Goal: Transaction & Acquisition: Purchase product/service

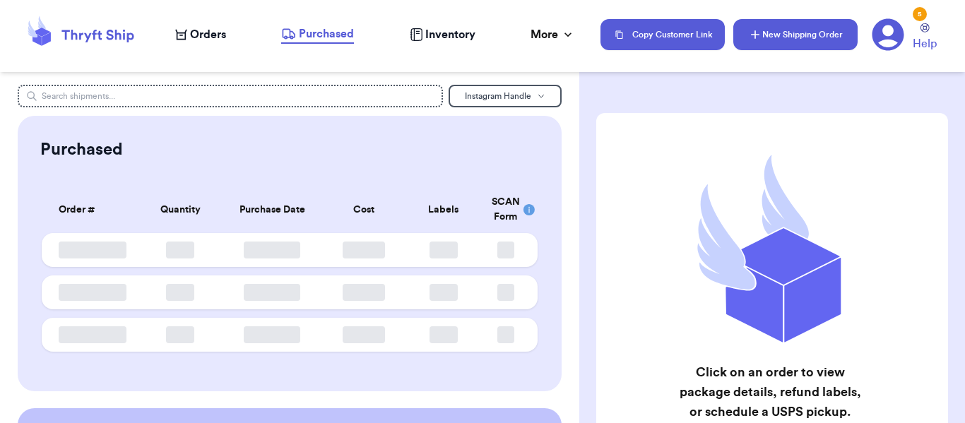
click at [795, 26] on button "New Shipping Order" at bounding box center [795, 34] width 124 height 31
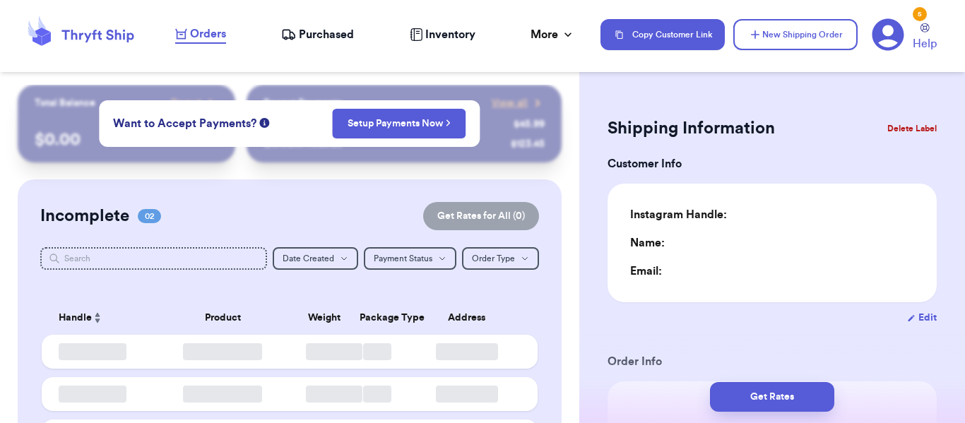
type input "0"
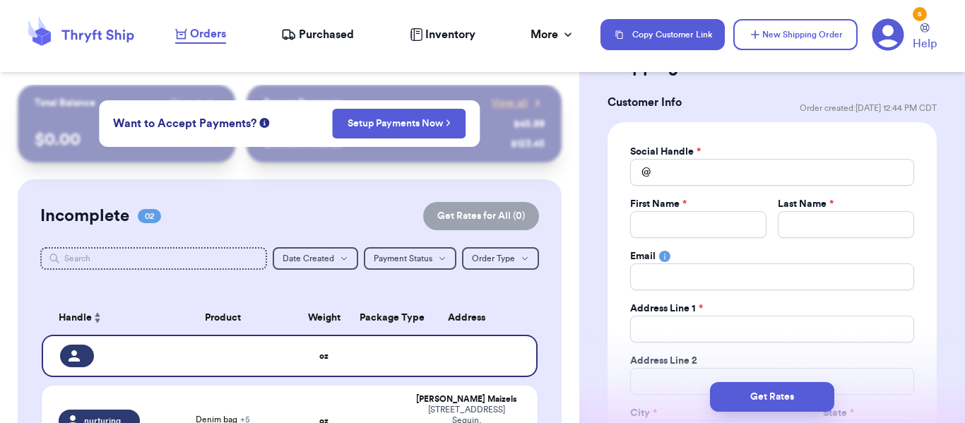
scroll to position [62, 0]
click at [728, 171] on input "Total Amount Paid" at bounding box center [772, 171] width 284 height 27
type input "d"
type input "de"
type input "dep"
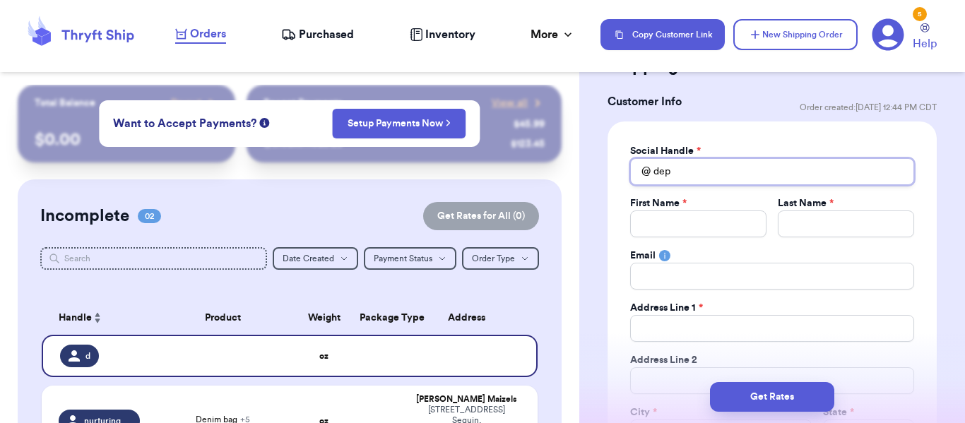
type input "depo"
type input "depop"
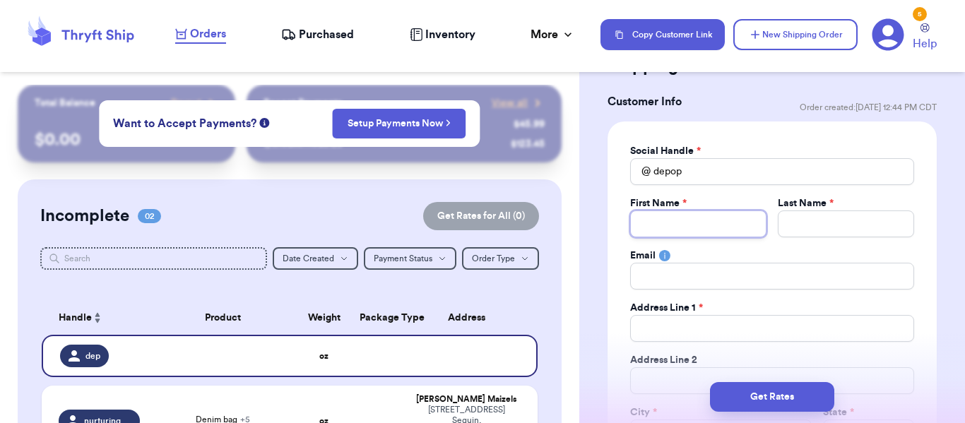
click at [666, 215] on input "Total Amount Paid" at bounding box center [698, 223] width 136 height 27
type input "K"
type input "Ka"
type input "Kat"
type input "Kath"
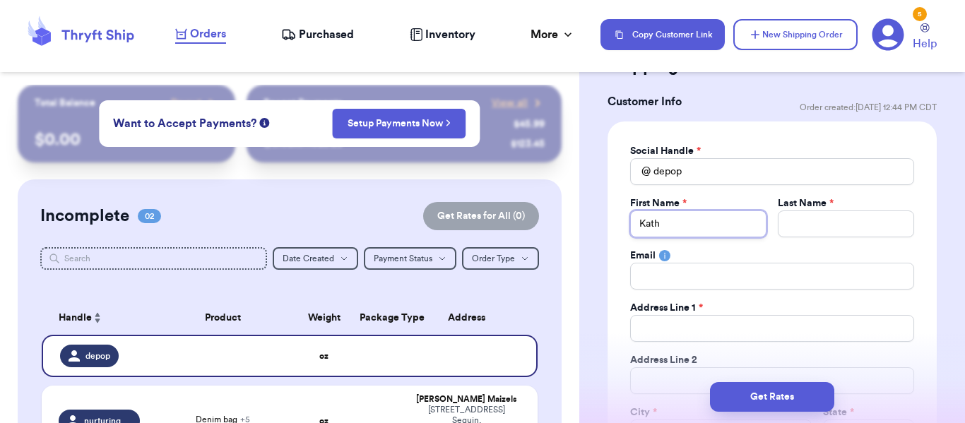
type input "[PERSON_NAME]"
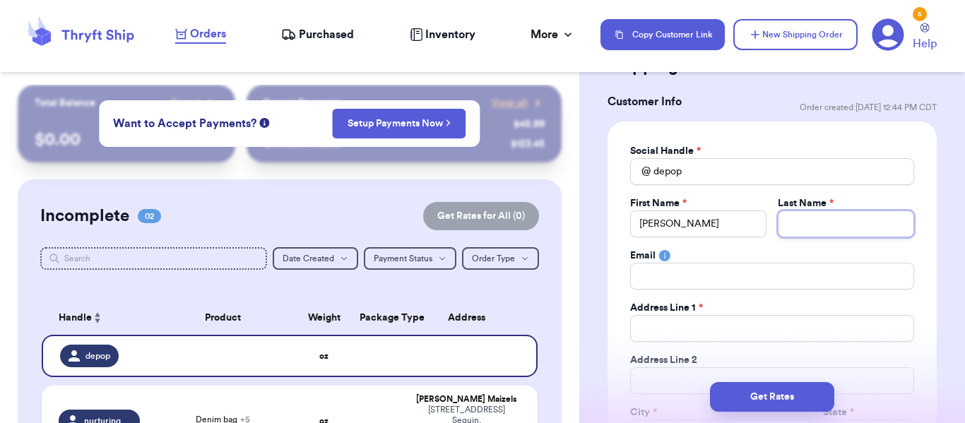
click at [812, 228] on input "Total Amount Paid" at bounding box center [845, 223] width 136 height 27
type input "W"
type input "Wy"
type input "Wym"
type input "Wyme"
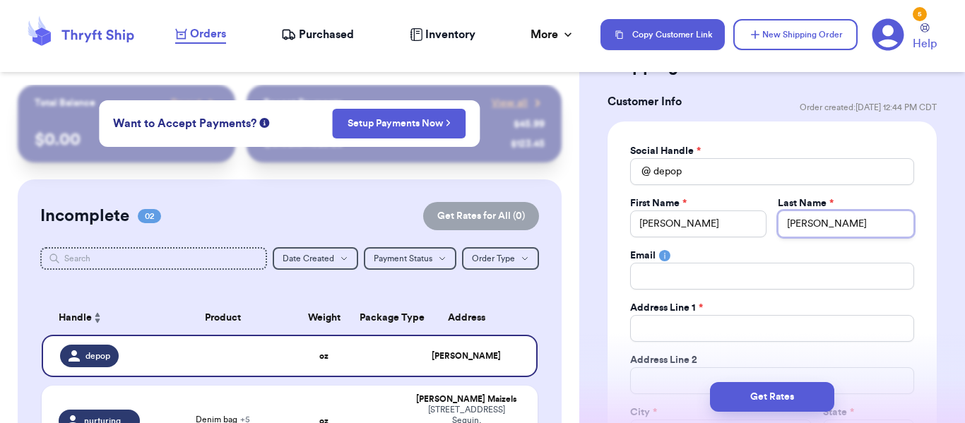
type input "[PERSON_NAME]"
click at [739, 325] on input "Total Amount Paid" at bounding box center [772, 328] width 284 height 27
type input "50"
type input "502"
type input "5026"
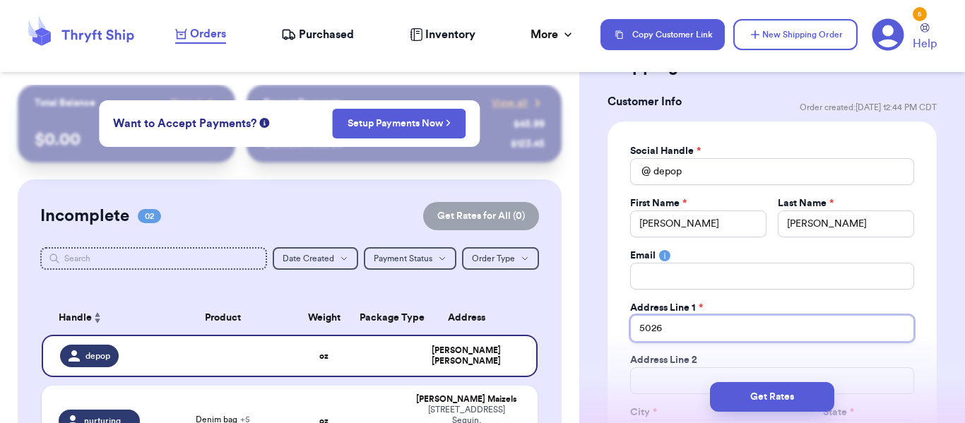
type input "5026"
type input "5026 B"
type input "5026 Bo"
type input "5026 Bou"
type input "5026 Boule"
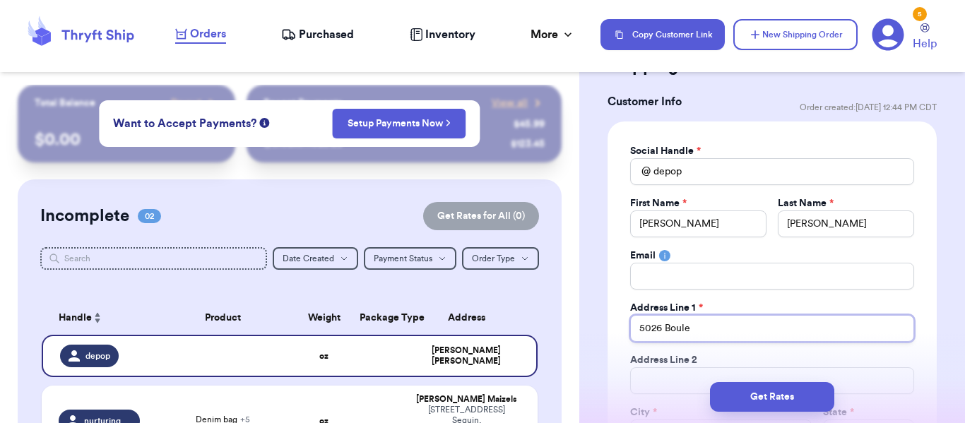
type input "5026 Boulev"
type input "5026 Bouleva"
type input "5026 Boulevar"
type input "[STREET_ADDRESS]"
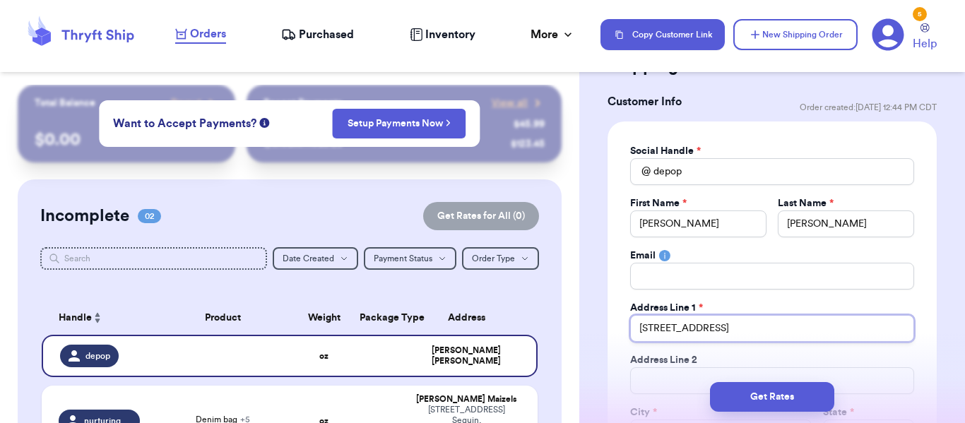
type input "[STREET_ADDRESS]"
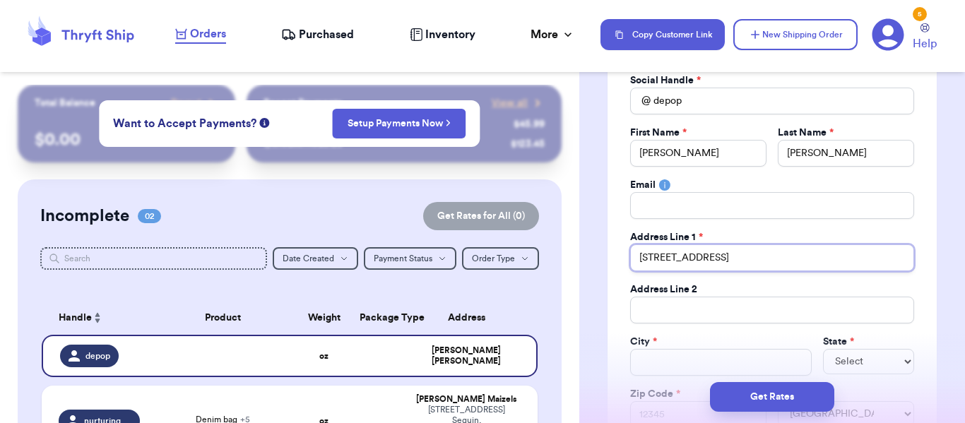
scroll to position [150, 0]
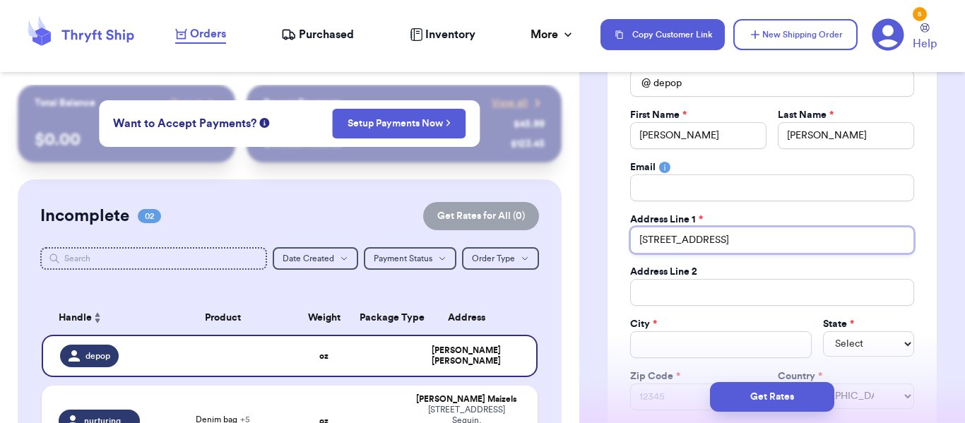
type input "[STREET_ADDRESS]"
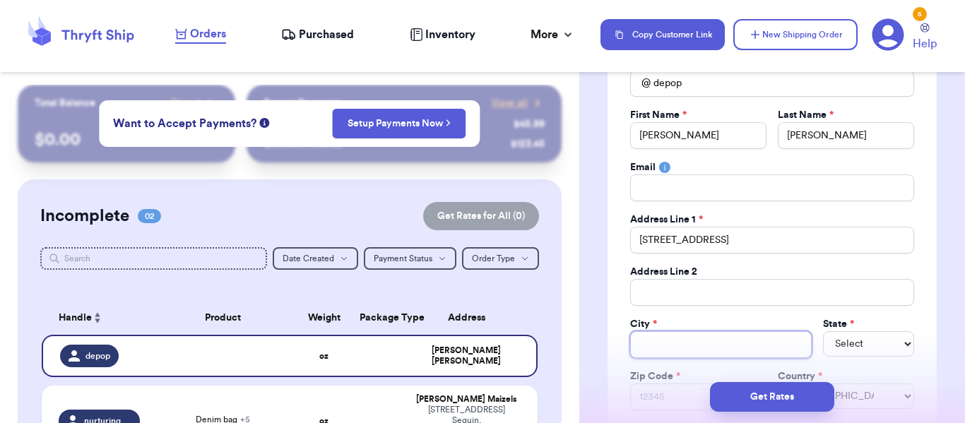
click at [697, 335] on input "Total Amount Paid" at bounding box center [721, 344] width 182 height 27
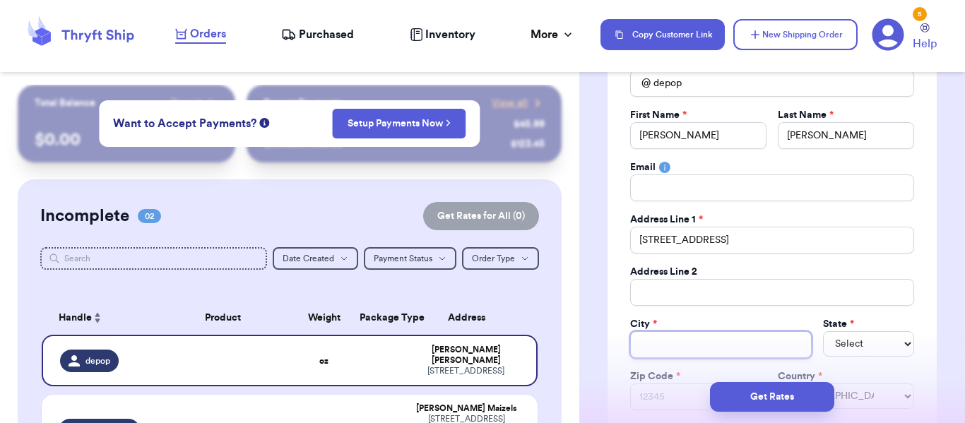
type input "I"
type input "In"
type input "Ind"
type input "Indi"
type input "[GEOGRAPHIC_DATA]"
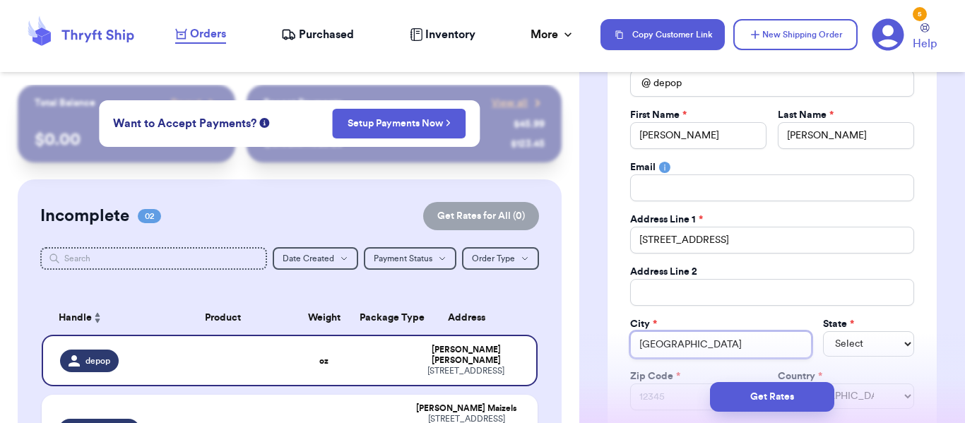
type input "[DEMOGRAPHIC_DATA]"
type input "[US_STATE]"
type input "Indianap"
type input "Indianapo"
type input "[GEOGRAPHIC_DATA]"
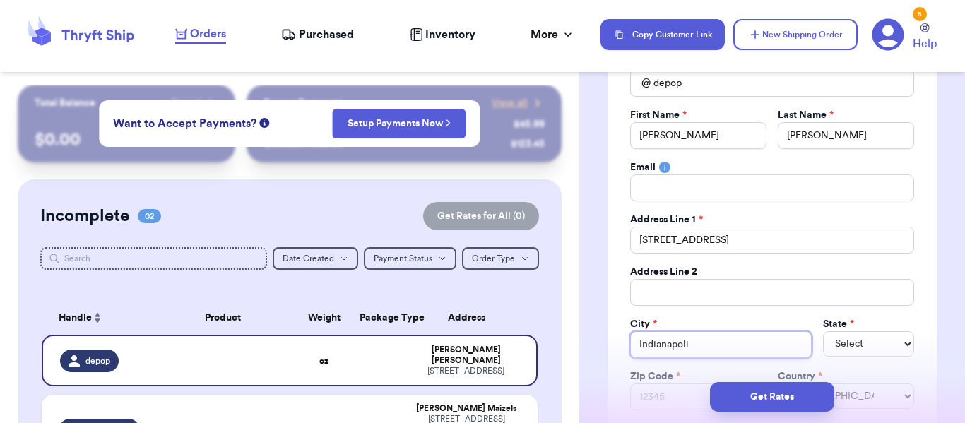
type input "[GEOGRAPHIC_DATA]"
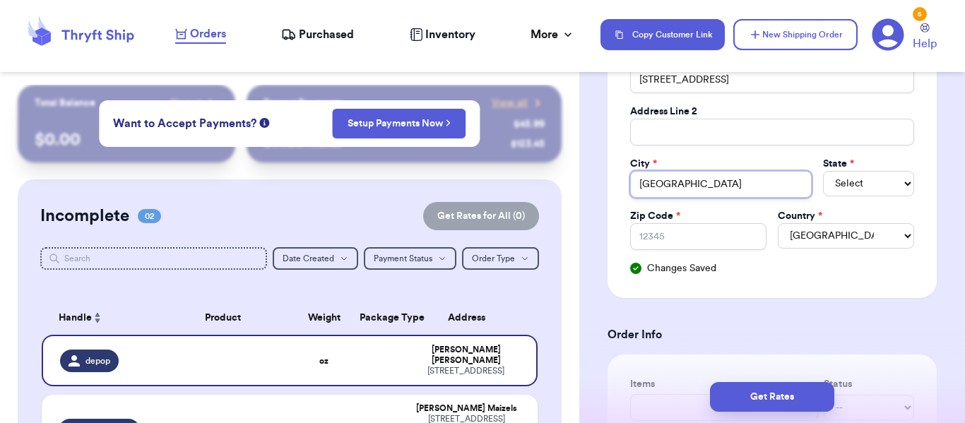
type input "[GEOGRAPHIC_DATA]"
click at [888, 176] on select "Select AL AK AZ AR CA CO [GEOGRAPHIC_DATA] DE DC [GEOGRAPHIC_DATA] [GEOGRAPHIC_…" at bounding box center [868, 183] width 91 height 25
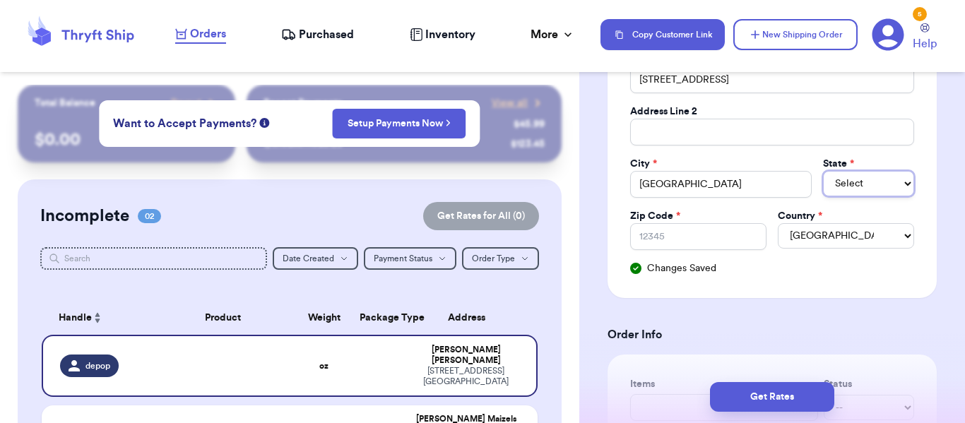
select select "IN"
click at [823, 171] on select "Select AL AK AZ AR CA CO [GEOGRAPHIC_DATA] DE DC [GEOGRAPHIC_DATA] [GEOGRAPHIC_…" at bounding box center [868, 183] width 91 height 25
click at [696, 232] on input "Zip Code *" at bounding box center [698, 236] width 136 height 27
type input "4"
type input "40"
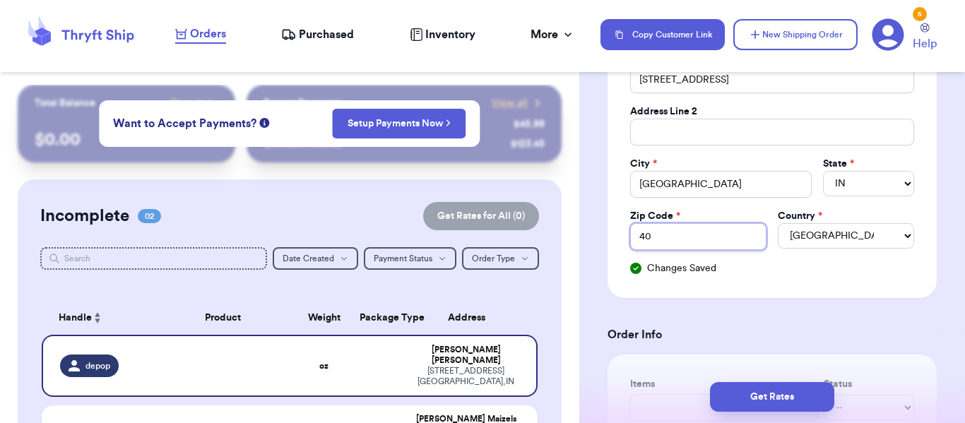
type input "402"
type input "40"
type input "4"
type input "46"
type input "462"
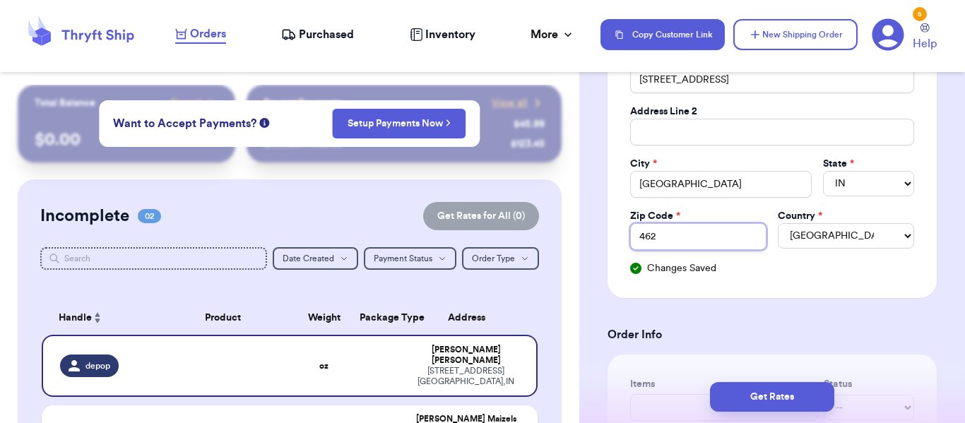
type input "4620"
type input "46208"
type input "46208-"
type input "46208-3"
type input "46208-34"
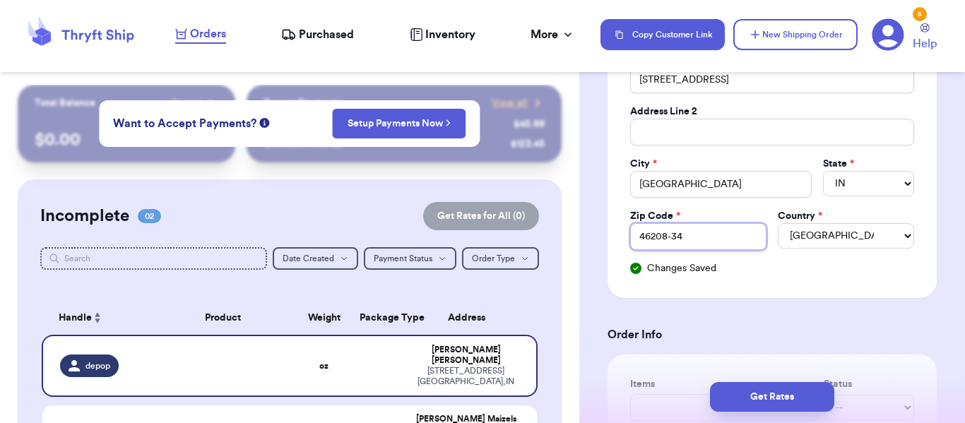
type input "46208-346"
type input "46208-3464"
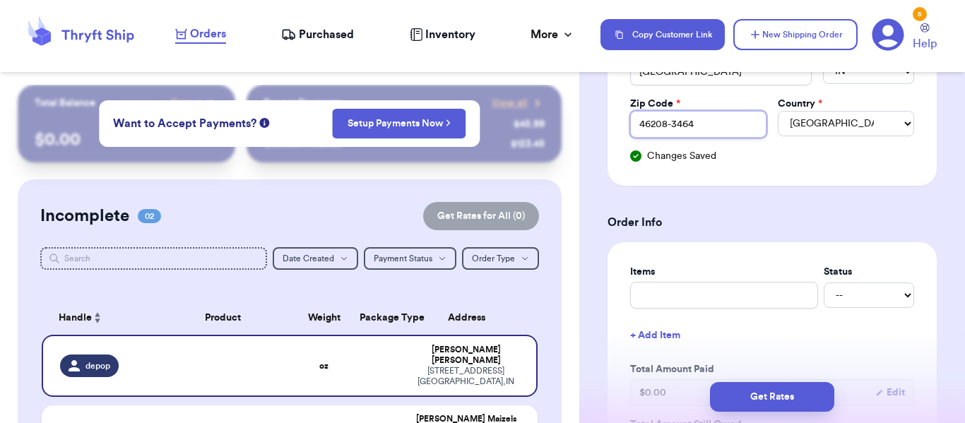
scroll to position [541, 0]
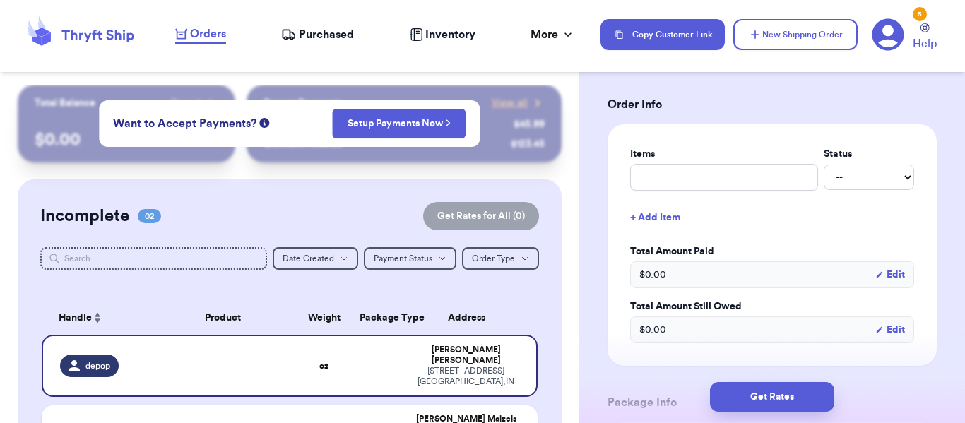
type input "46208-3464"
click at [746, 180] on input "text" at bounding box center [724, 177] width 188 height 27
type input "f"
type input "fa"
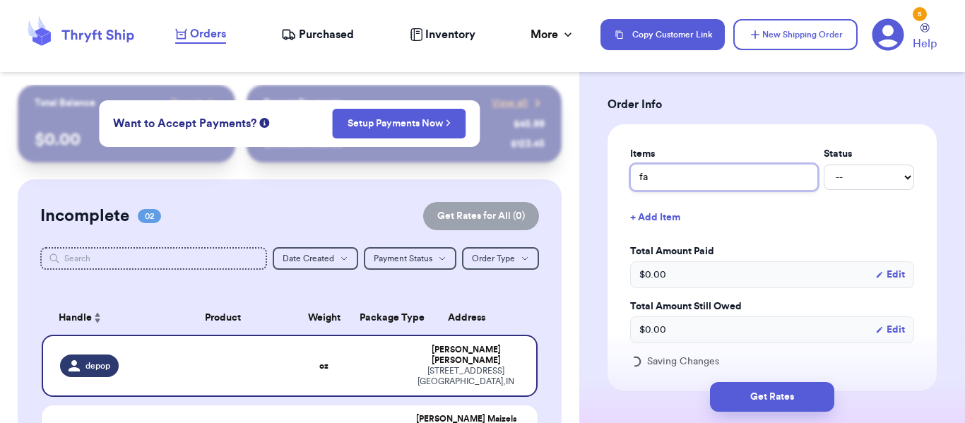
type input "fal"
type input "fall"
type input "fall c"
type input "fall ca"
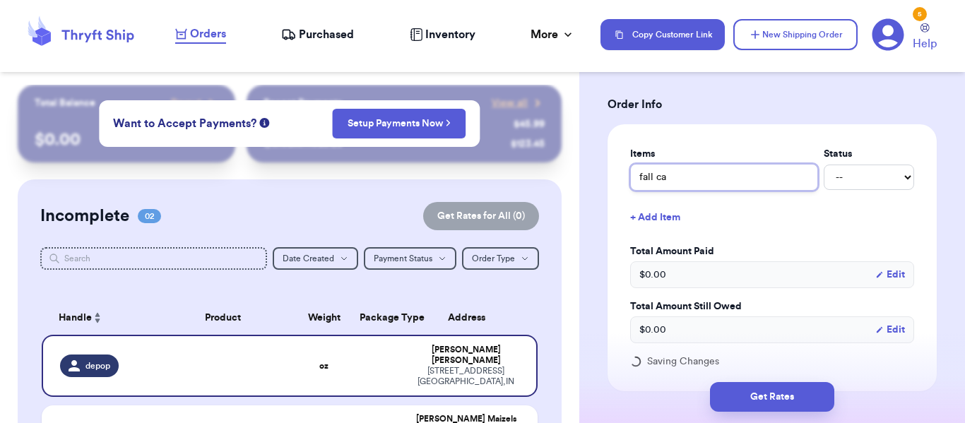
type input "fall car"
type input "fall card"
type input "fall cardi"
type input "fall cardig"
type input "fall cardiga"
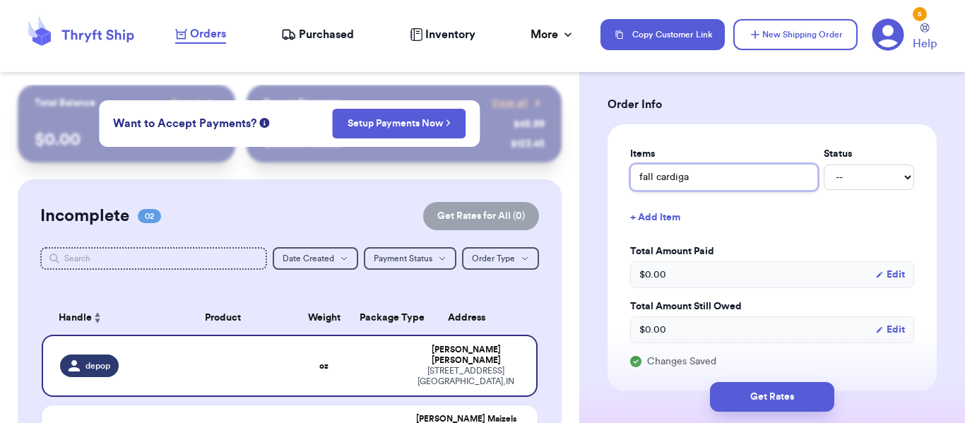
type input "fall cardigan"
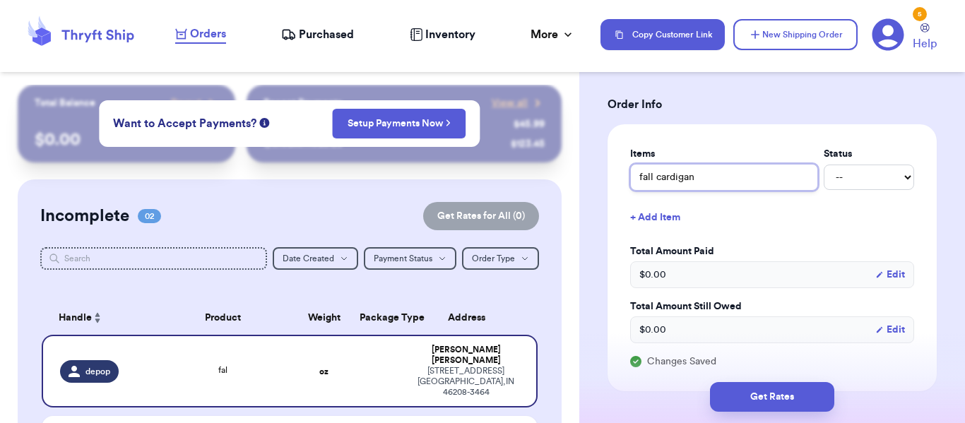
scroll to position [847, 0]
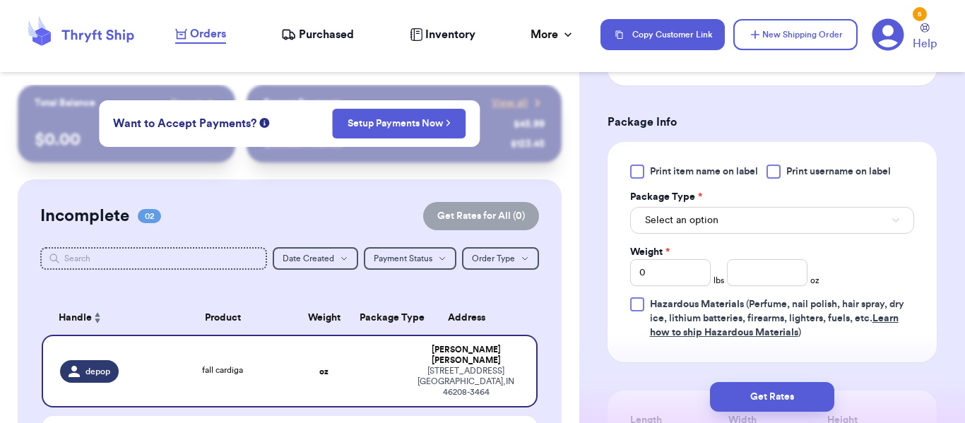
type input "fall cardigan"
click at [711, 167] on span "Print item name on label" at bounding box center [704, 172] width 108 height 14
click at [0, 0] on input "Print item name on label" at bounding box center [0, 0] width 0 height 0
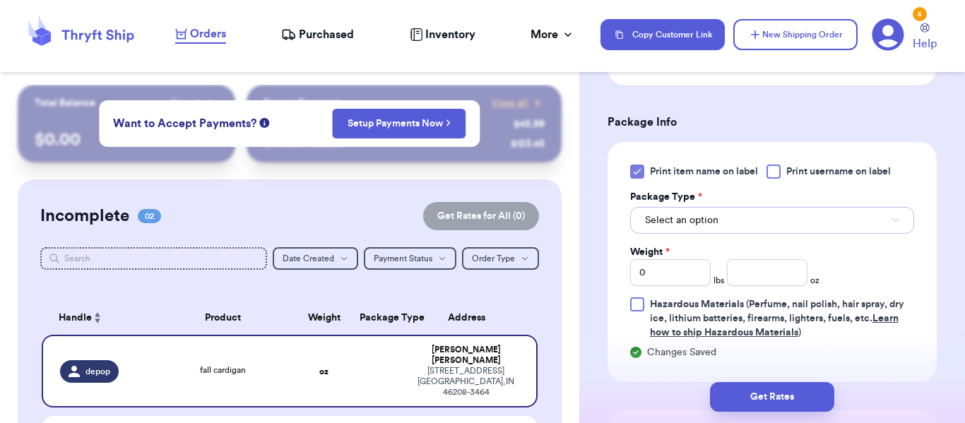
click at [772, 222] on button "Select an option" at bounding box center [772, 220] width 284 height 27
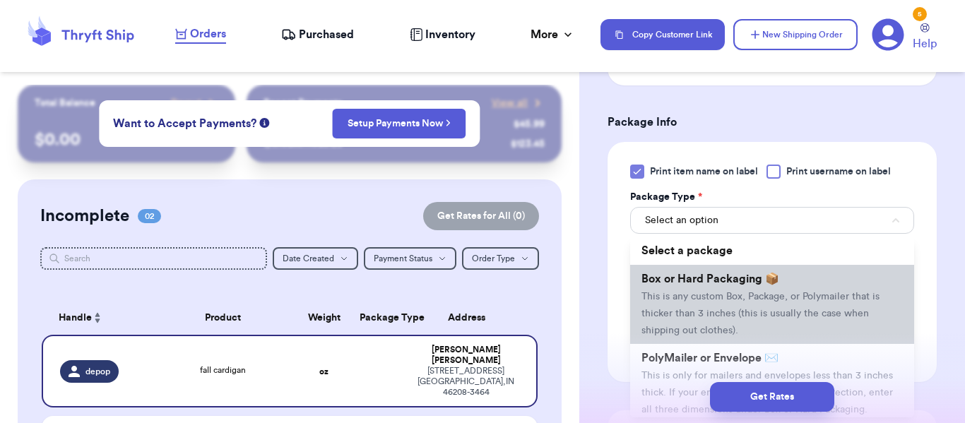
click at [789, 294] on span "This is any custom Box, Package, or Polymailer that is thicker than 3 inches (t…" at bounding box center [760, 314] width 238 height 44
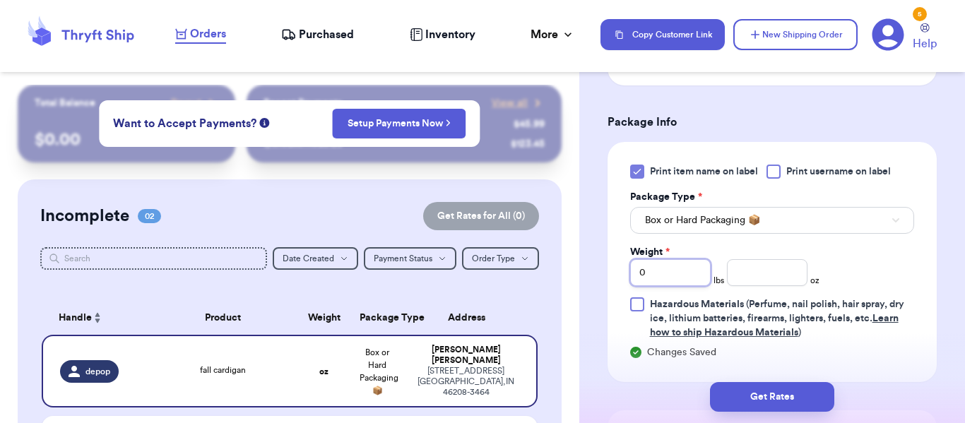
click at [687, 273] on input "0" at bounding box center [670, 272] width 81 height 27
type input "1"
click at [763, 275] on input "number" at bounding box center [767, 272] width 81 height 27
type input "3"
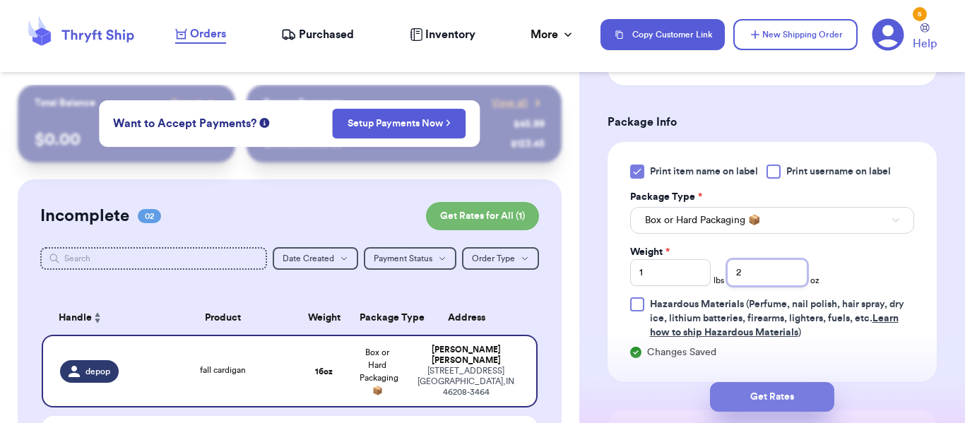
type input "2"
click at [761, 386] on button "Get Rates" at bounding box center [772, 397] width 124 height 30
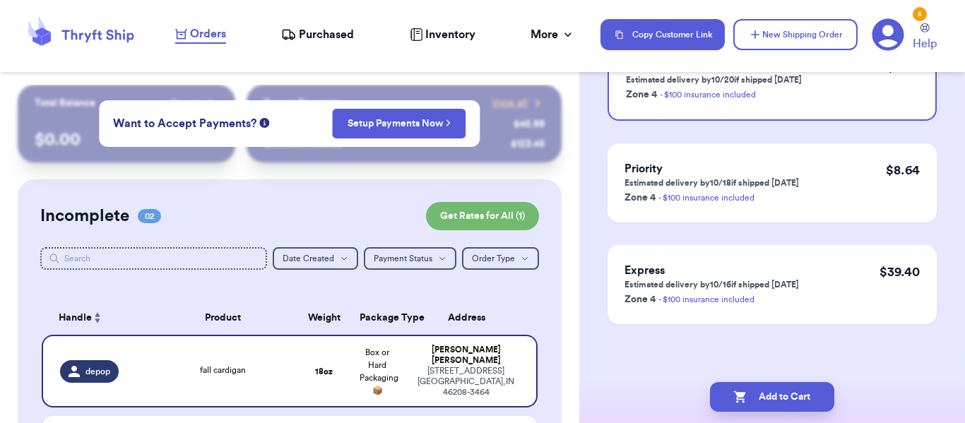
scroll to position [0, 0]
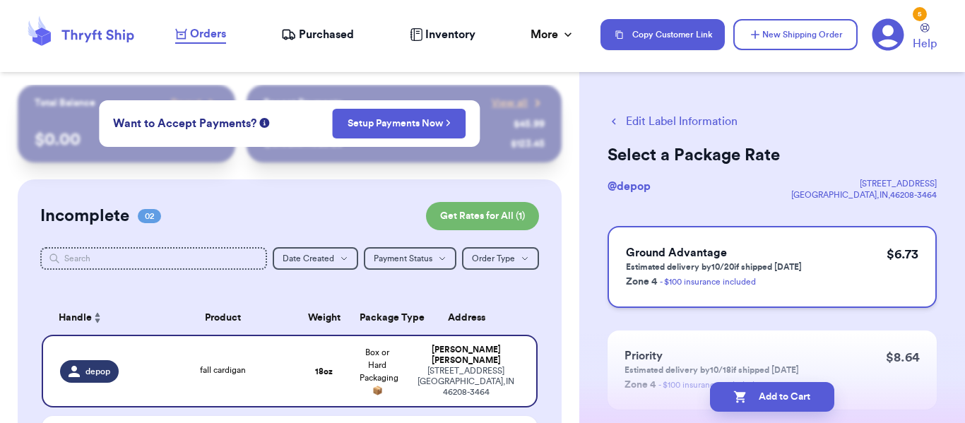
click at [822, 273] on div "Ground Advantage Estimated delivery by 10/20 if shipped [DATE] Zone 4 - $100 in…" at bounding box center [771, 267] width 329 height 82
click at [785, 393] on button "Add to Cart" at bounding box center [772, 397] width 124 height 30
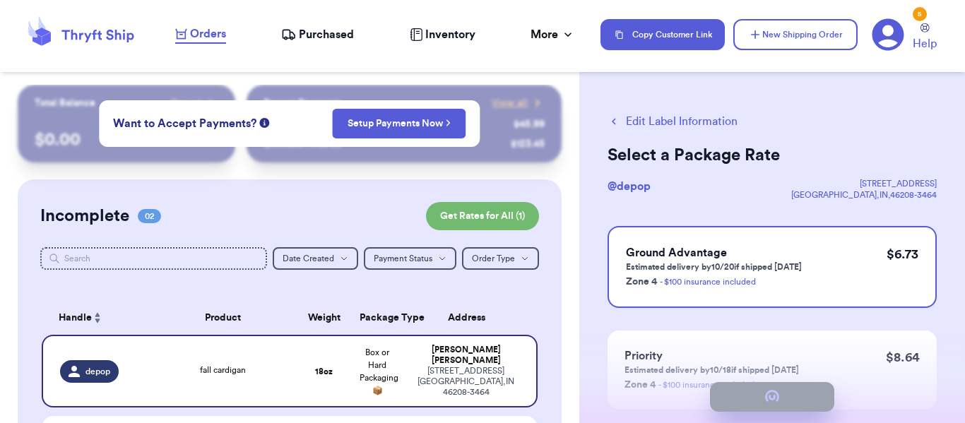
checkbox input "true"
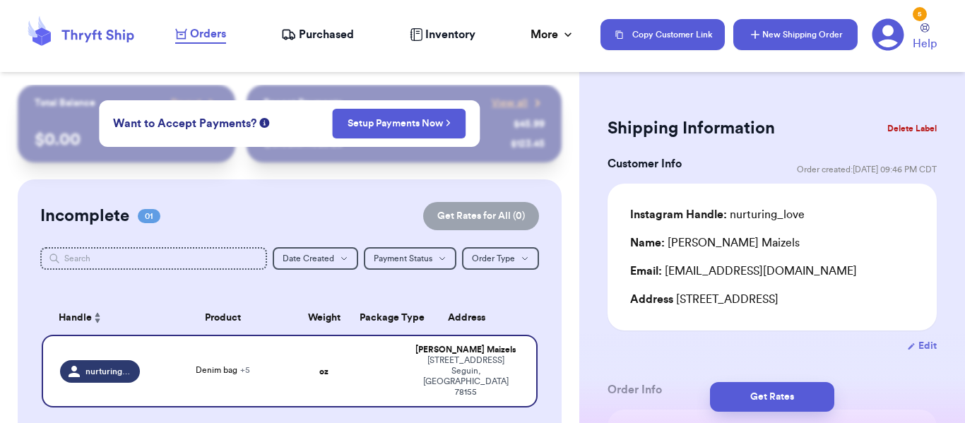
click at [805, 23] on button "New Shipping Order" at bounding box center [795, 34] width 124 height 31
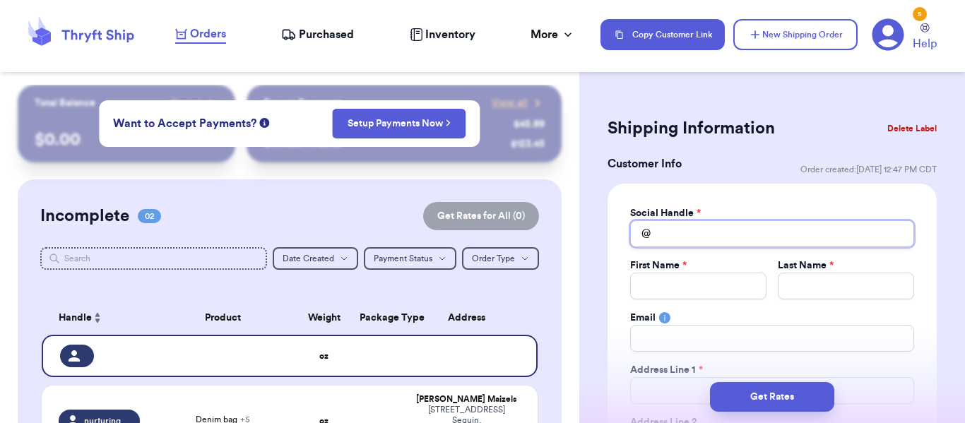
click at [722, 239] on input "Total Amount Paid" at bounding box center [772, 233] width 284 height 27
type input "d"
type input "de"
type input "dep"
type input "depo"
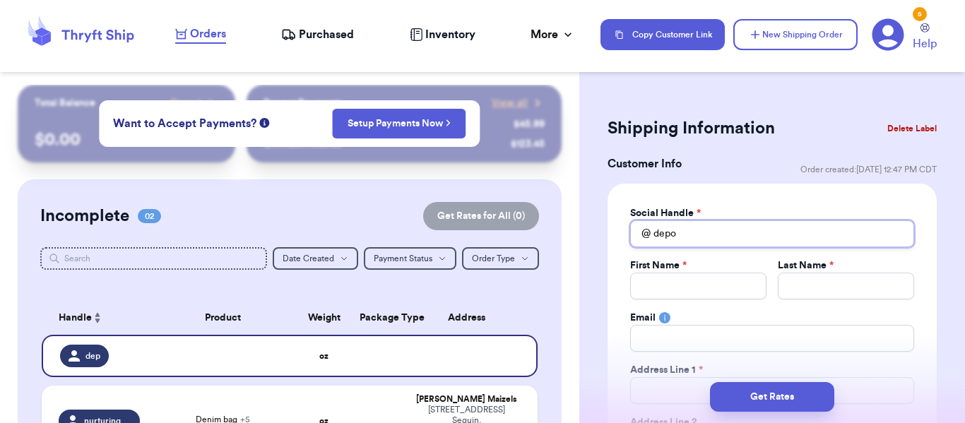
type input "depop"
click at [737, 287] on input "Total Amount Paid" at bounding box center [698, 286] width 136 height 27
type input "R"
type input "Ra"
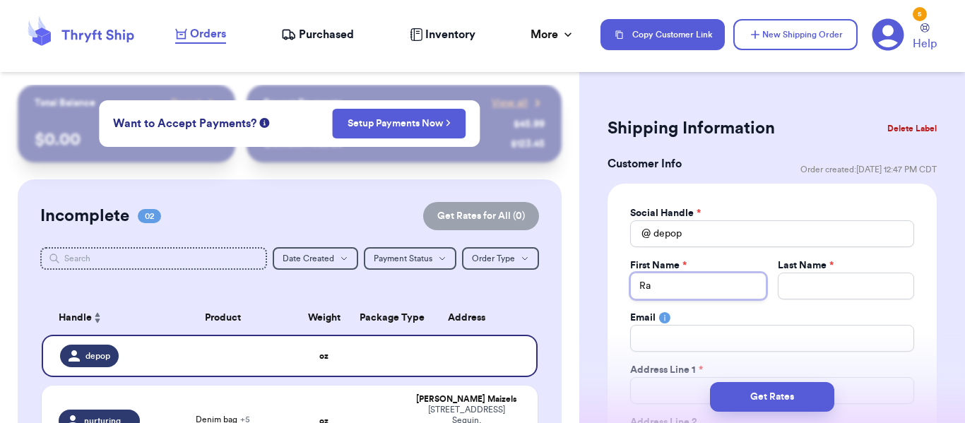
type input "Rac"
type input "Rach"
type input "Rache"
type input "[PERSON_NAME]"
click at [833, 297] on input "Total Amount Paid" at bounding box center [845, 286] width 136 height 27
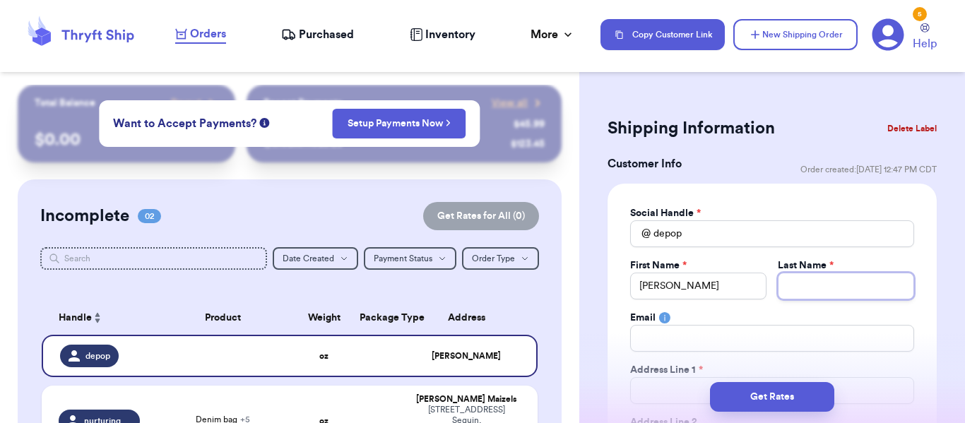
type input "D"
type input "Du"
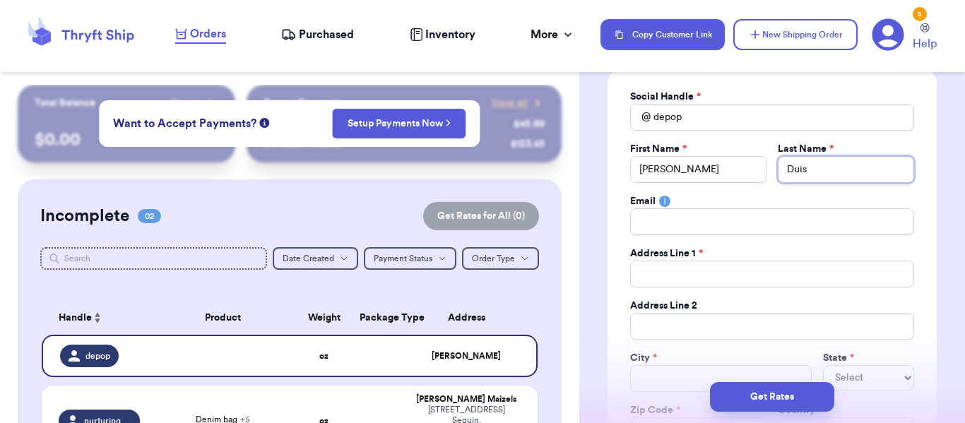
scroll to position [121, 0]
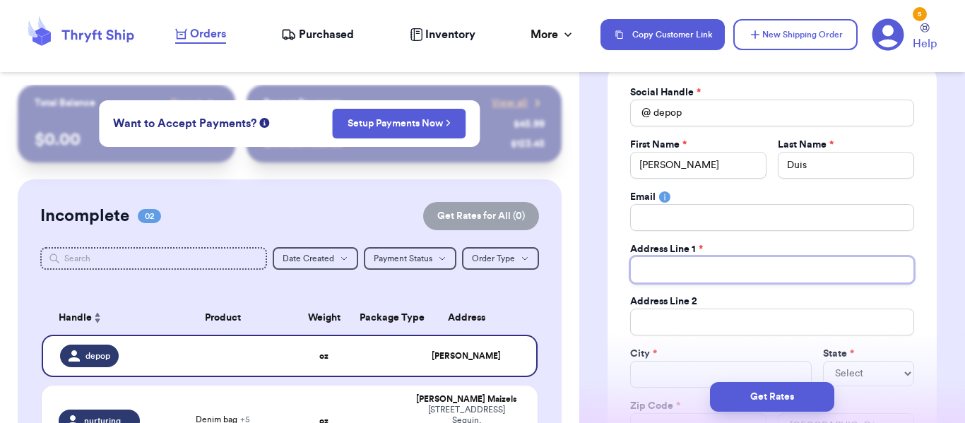
click at [765, 275] on input "Total Amount Paid" at bounding box center [772, 269] width 284 height 27
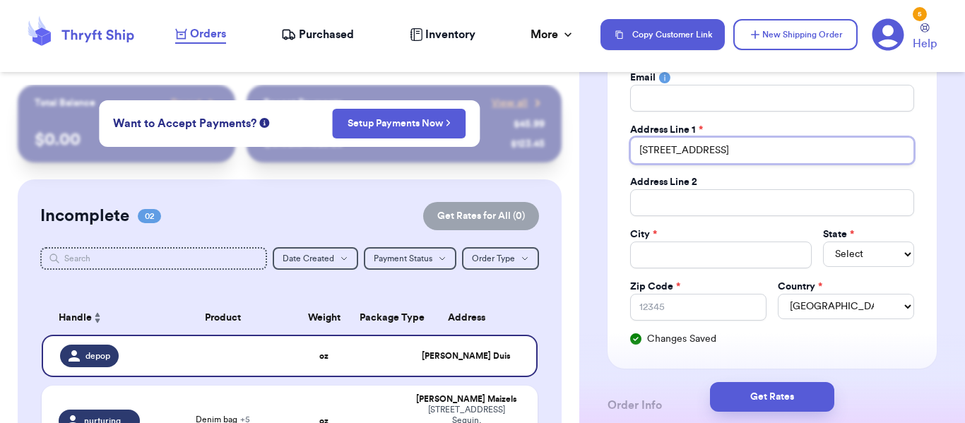
scroll to position [251, 0]
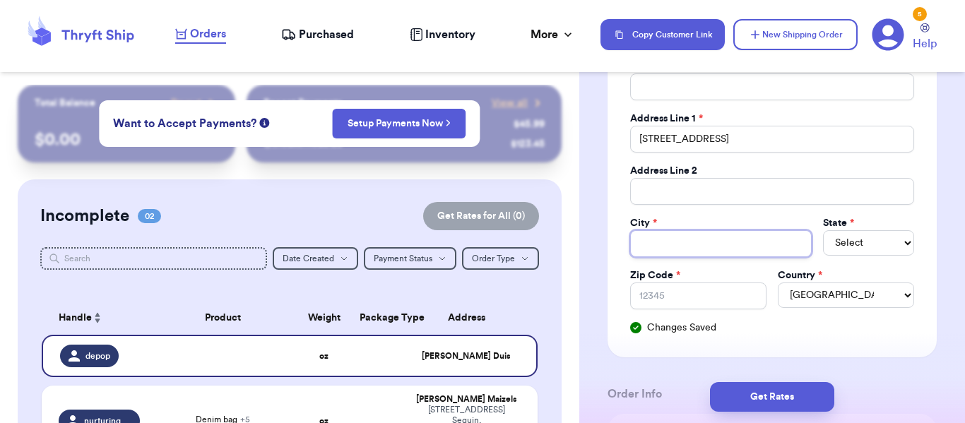
click at [783, 249] on input "Total Amount Paid" at bounding box center [721, 243] width 182 height 27
click at [878, 235] on select "Select AL AK AZ AR CA CO [GEOGRAPHIC_DATA] DE DC [GEOGRAPHIC_DATA] [GEOGRAPHIC_…" at bounding box center [868, 242] width 91 height 25
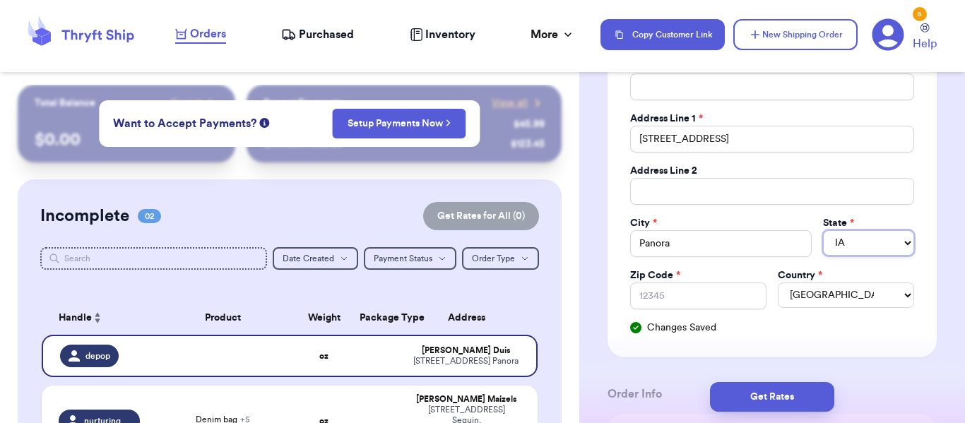
click at [823, 230] on select "Select AL AK AZ AR CA CO [GEOGRAPHIC_DATA] DE DC [GEOGRAPHIC_DATA] [GEOGRAPHIC_…" at bounding box center [868, 242] width 91 height 25
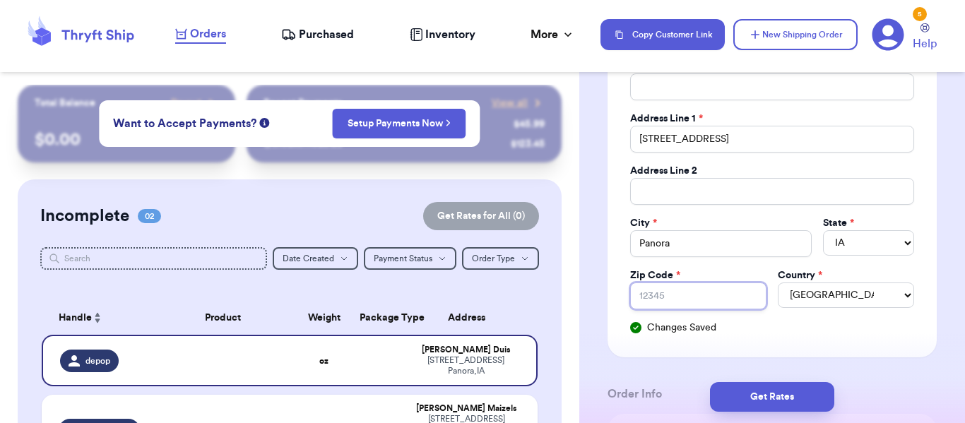
click at [662, 300] on input "Zip Code *" at bounding box center [698, 295] width 136 height 27
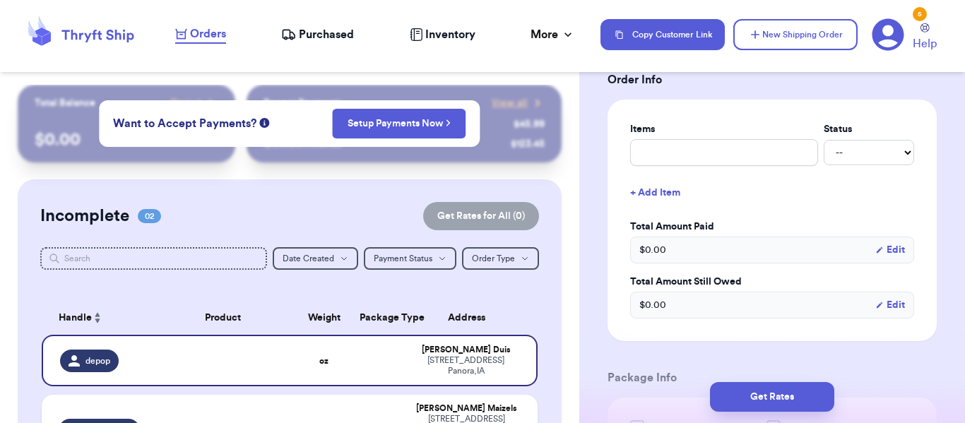
scroll to position [568, 0]
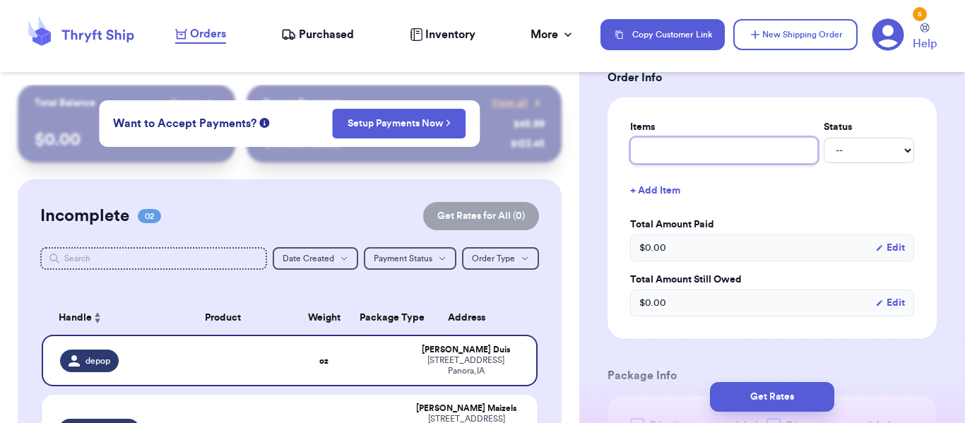
click at [772, 145] on input "text" at bounding box center [724, 150] width 188 height 27
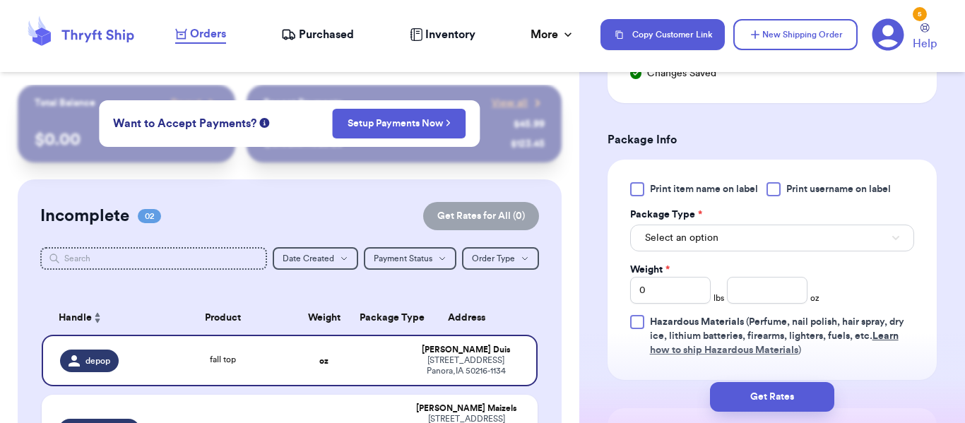
scroll to position [832, 0]
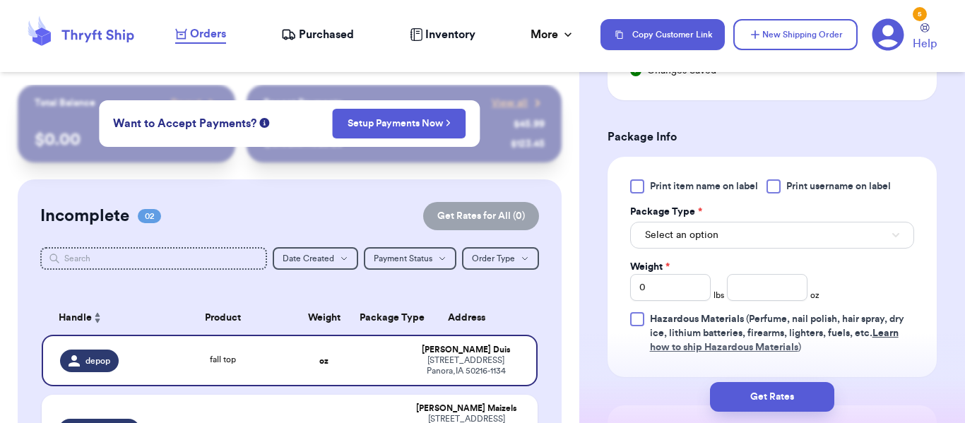
click at [749, 186] on span "Print item name on label" at bounding box center [704, 186] width 108 height 14
click at [0, 0] on input "Print item name on label" at bounding box center [0, 0] width 0 height 0
click at [854, 222] on button "Select an option" at bounding box center [772, 235] width 284 height 27
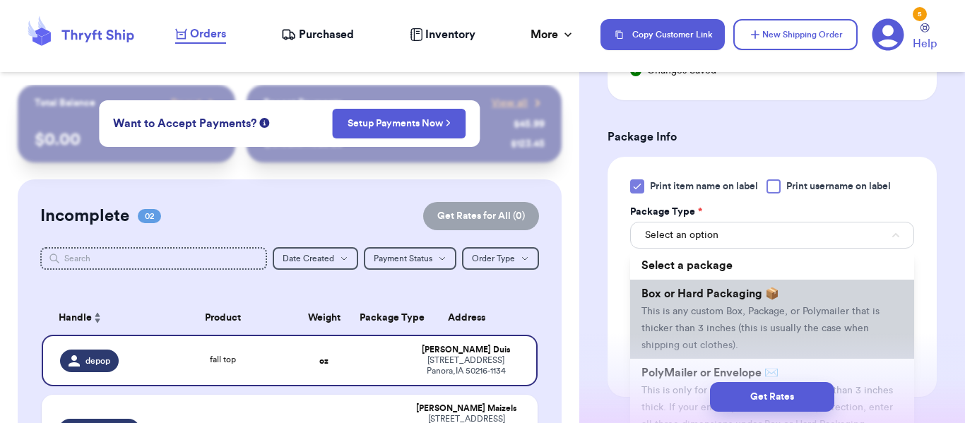
click at [826, 296] on li "Box or Hard Packaging 📦 This is any custom Box, Package, or Polymailer that is …" at bounding box center [772, 319] width 284 height 79
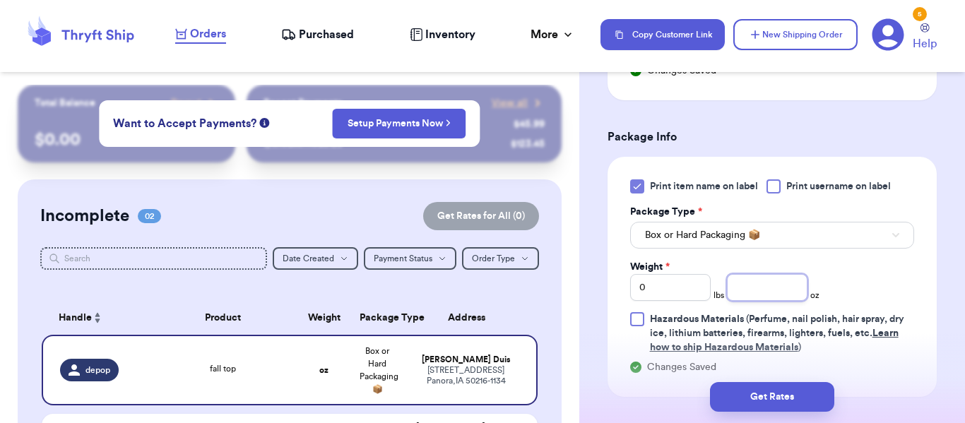
click at [779, 288] on input "number" at bounding box center [767, 287] width 81 height 27
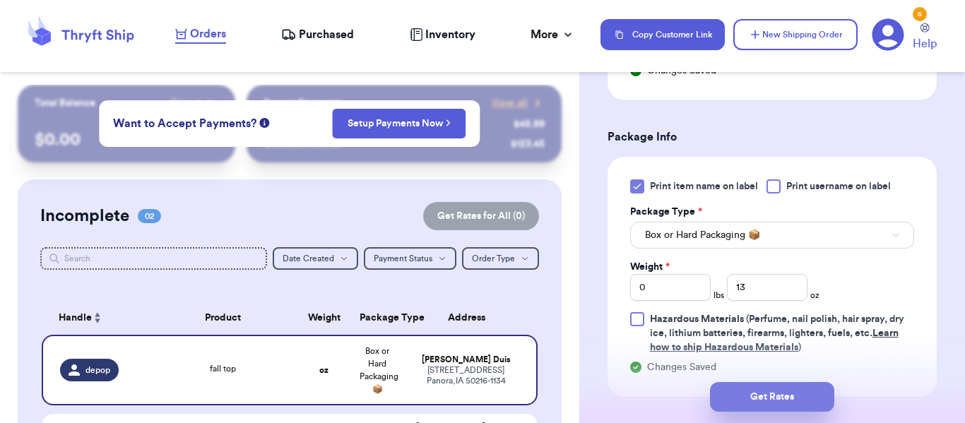
click at [806, 393] on button "Get Rates" at bounding box center [772, 397] width 124 height 30
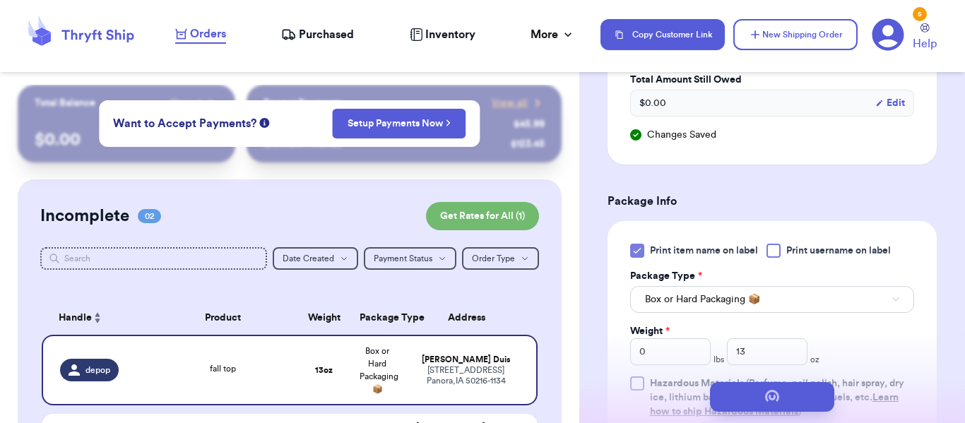
scroll to position [525, 0]
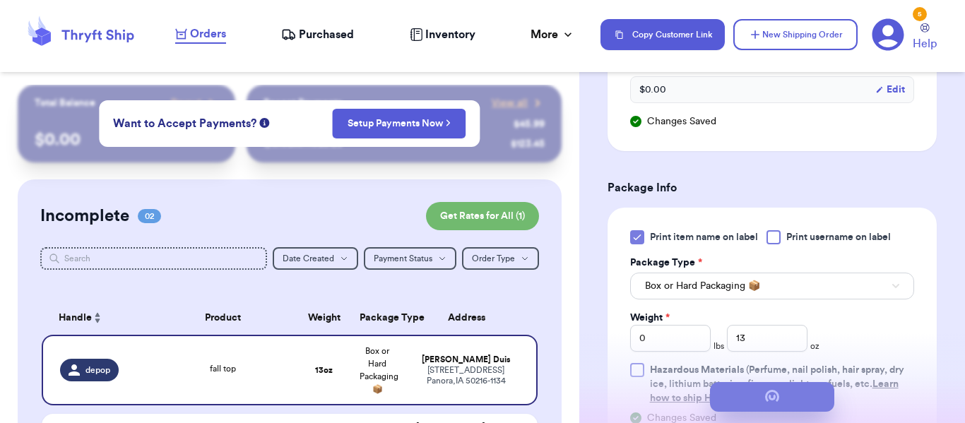
click at [765, 395] on span "submit" at bounding box center [772, 397] width 18 height 18
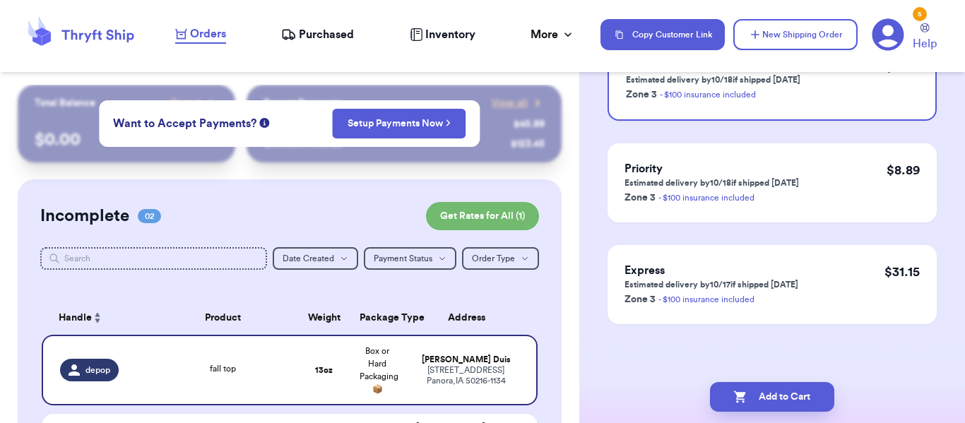
scroll to position [0, 0]
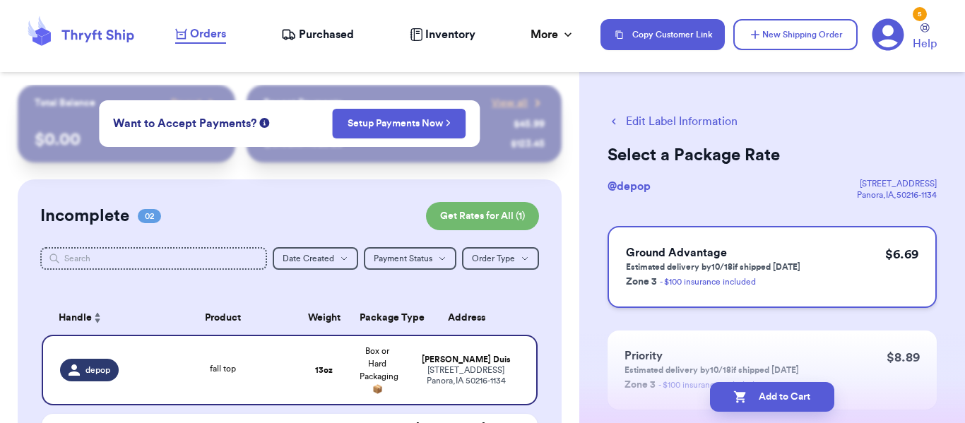
click at [866, 276] on div "Ground Advantage Estimated delivery by 10/18 if shipped [DATE] Zone 3 - $100 in…" at bounding box center [771, 267] width 329 height 82
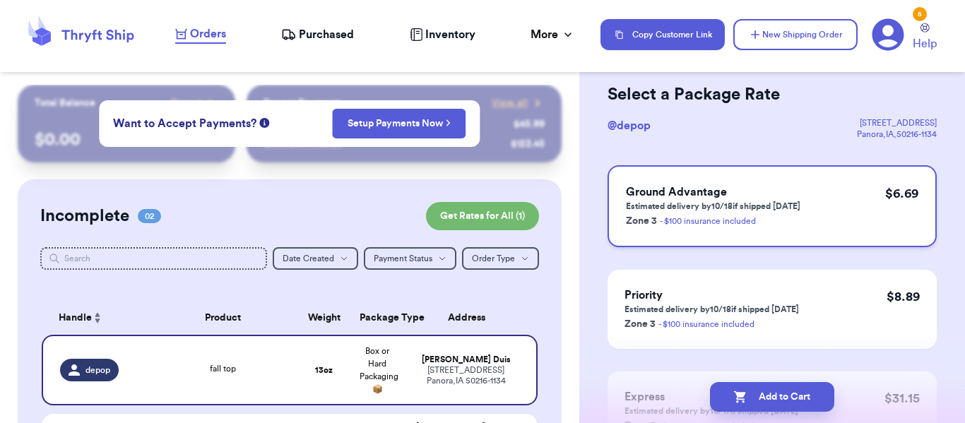
scroll to position [68, 0]
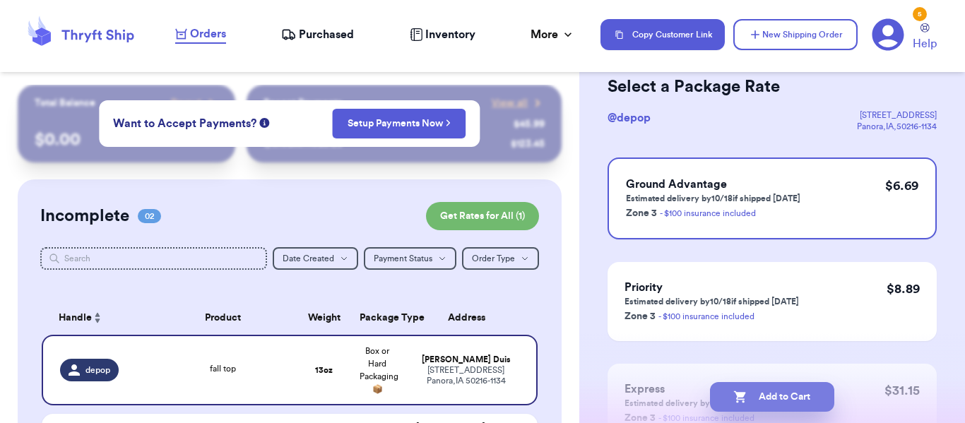
click at [810, 396] on button "Add to Cart" at bounding box center [772, 397] width 124 height 30
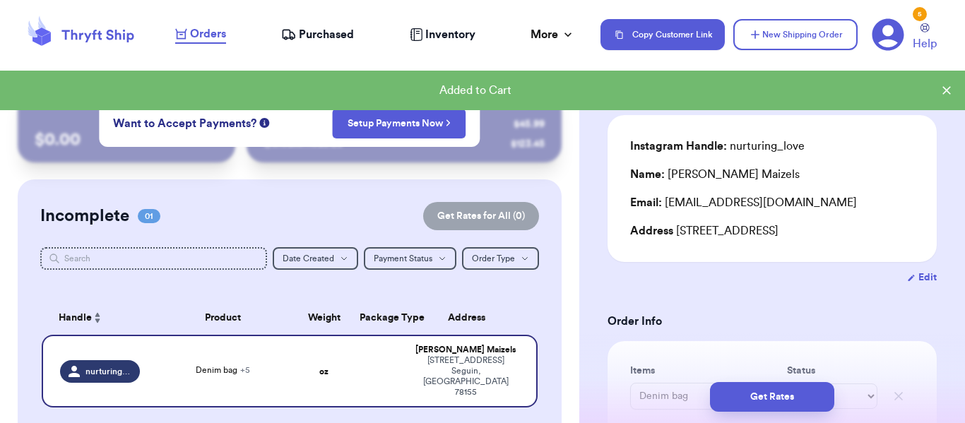
scroll to position [0, 0]
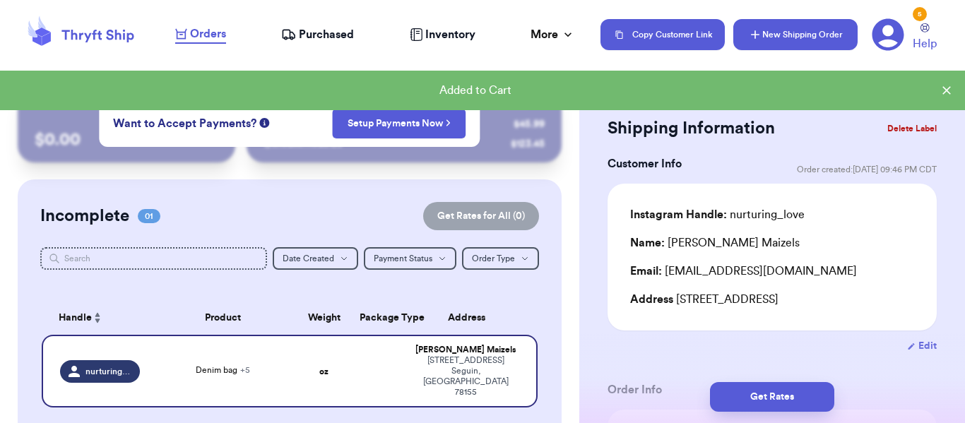
click at [823, 28] on button "New Shipping Order" at bounding box center [795, 34] width 124 height 31
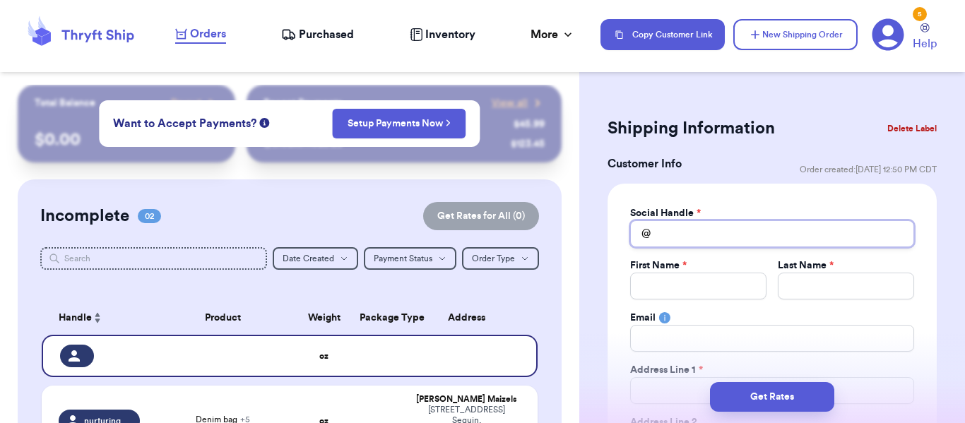
click at [753, 227] on input "Total Amount Paid" at bounding box center [772, 233] width 284 height 27
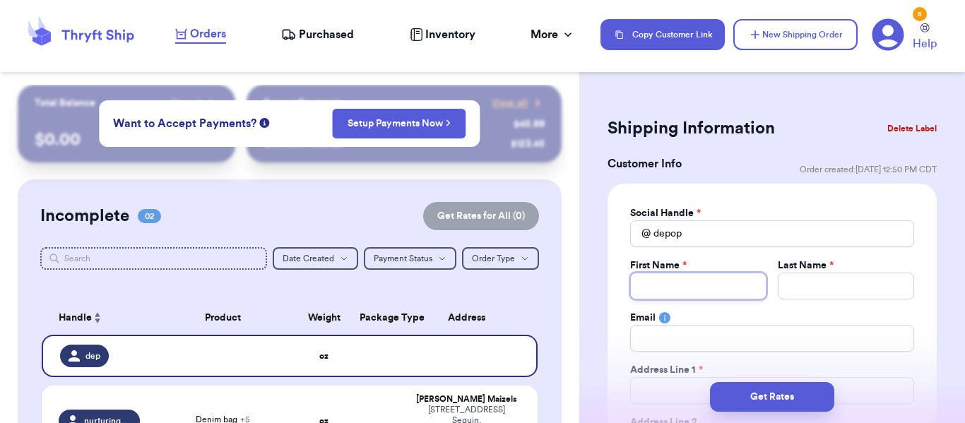
click at [751, 289] on input "Total Amount Paid" at bounding box center [698, 286] width 136 height 27
click at [788, 284] on input "Total Amount Paid" at bounding box center [845, 286] width 136 height 27
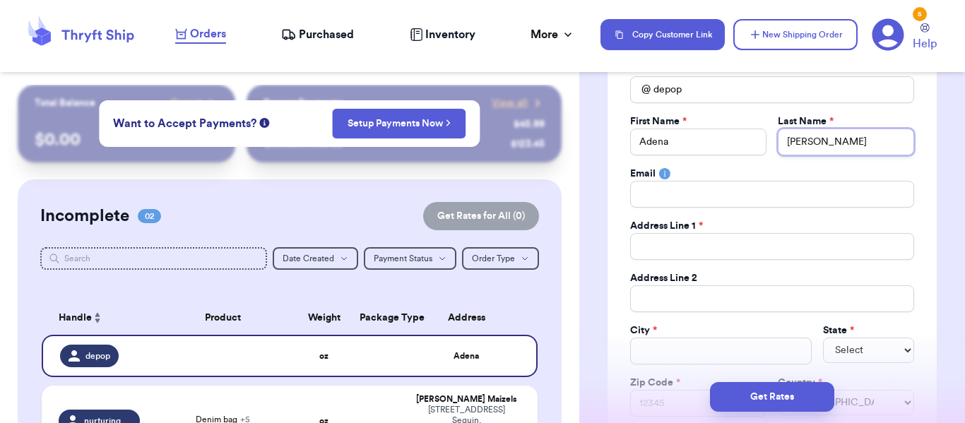
scroll to position [150, 0]
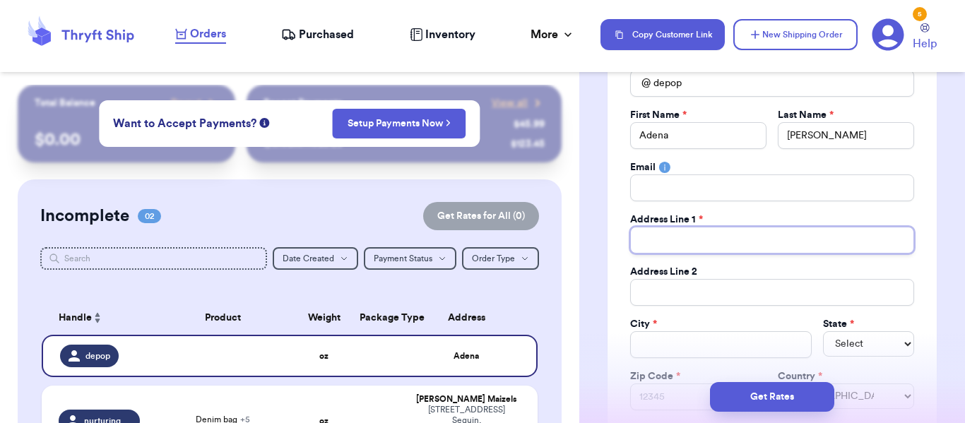
click at [833, 248] on input "Total Amount Paid" at bounding box center [772, 240] width 284 height 27
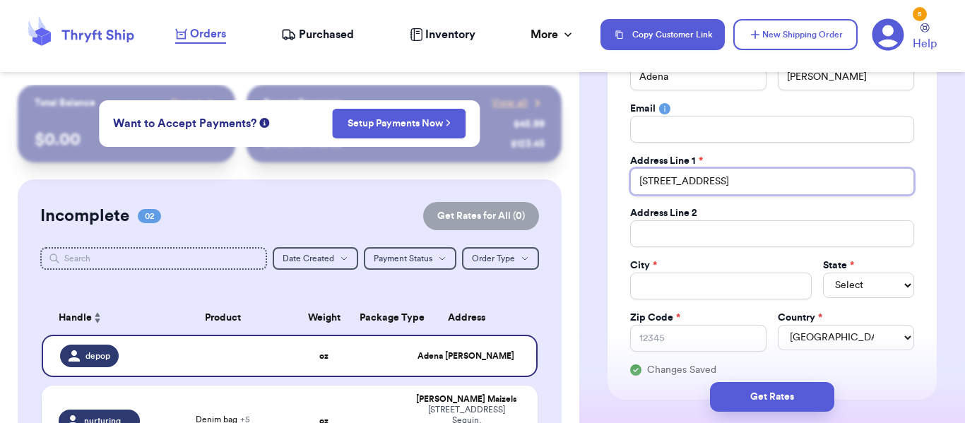
scroll to position [211, 0]
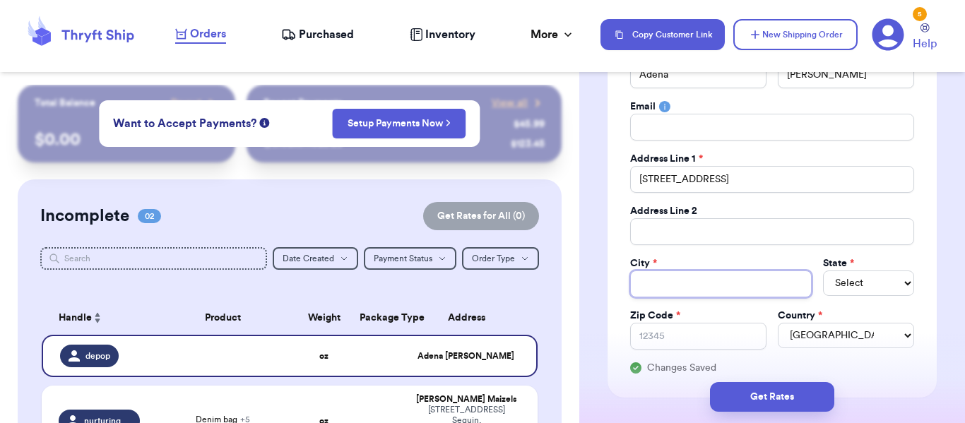
click at [733, 290] on input "Total Amount Paid" at bounding box center [721, 283] width 182 height 27
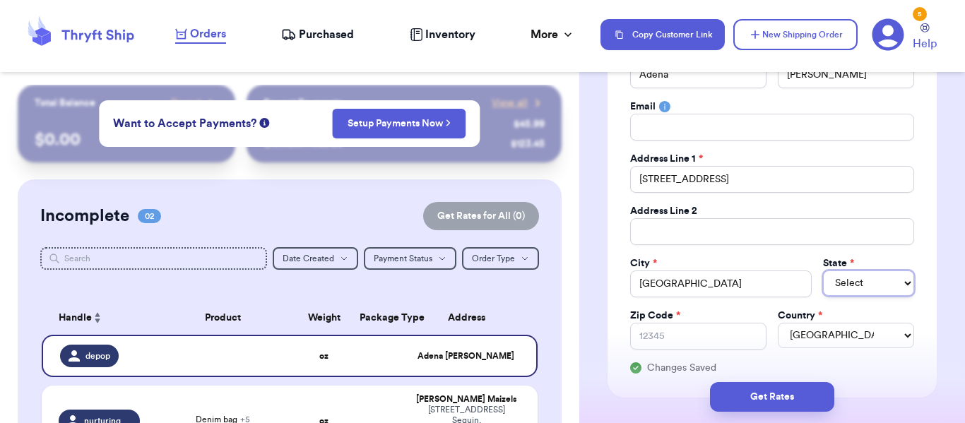
click at [850, 281] on select "Select AL AK AZ AR CA CO [GEOGRAPHIC_DATA] DE DC [GEOGRAPHIC_DATA] [GEOGRAPHIC_…" at bounding box center [868, 282] width 91 height 25
click at [823, 270] on select "Select AL AK AZ AR CA CO [GEOGRAPHIC_DATA] DE DC [GEOGRAPHIC_DATA] [GEOGRAPHIC_…" at bounding box center [868, 282] width 91 height 25
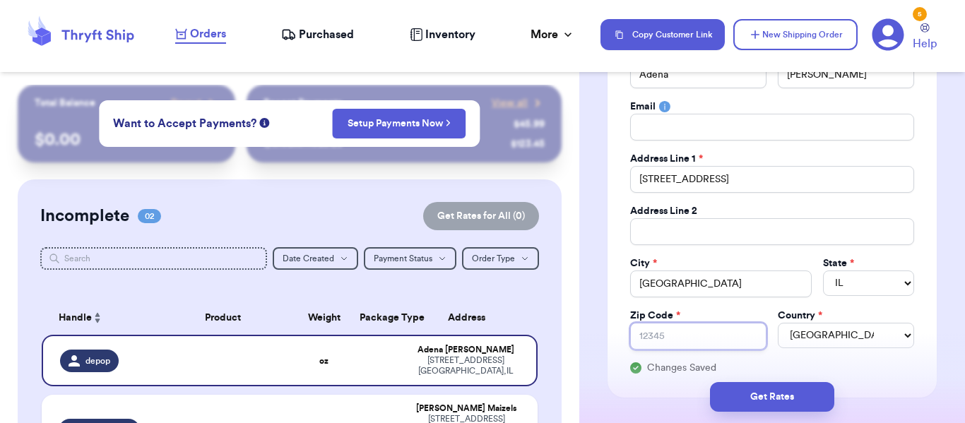
click at [669, 342] on input "Zip Code *" at bounding box center [698, 336] width 136 height 27
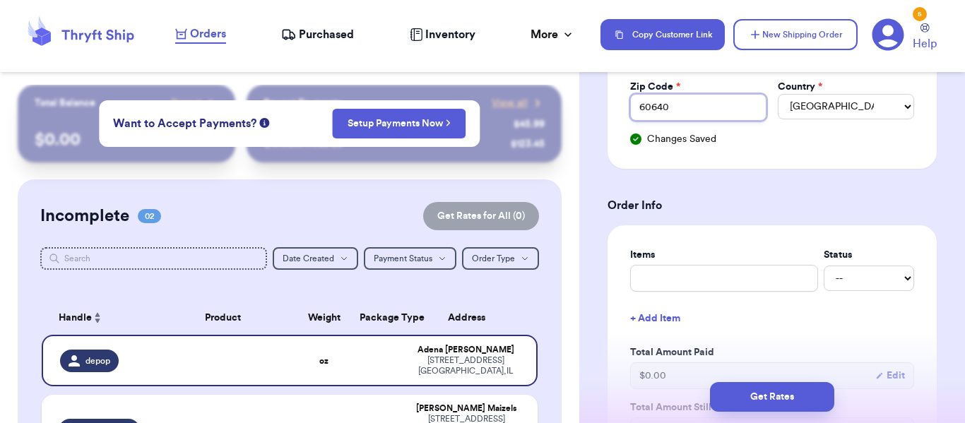
scroll to position [441, 0]
click at [739, 278] on input "text" at bounding box center [724, 276] width 188 height 27
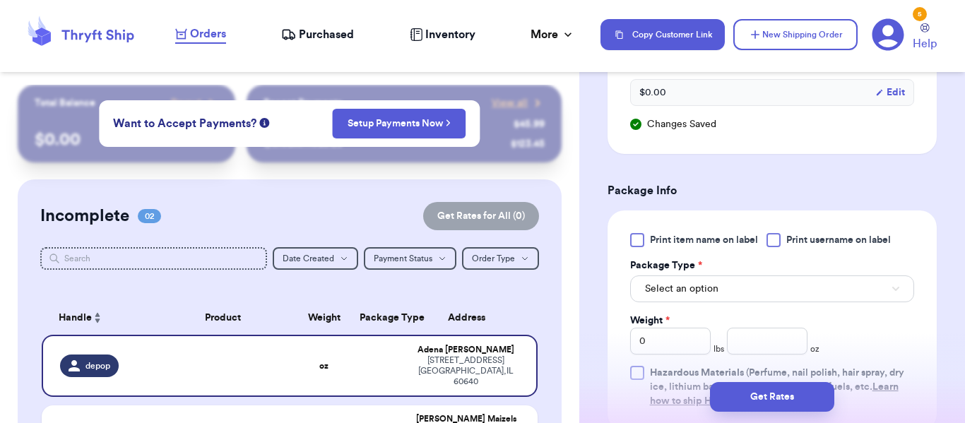
scroll to position [779, 0]
click at [729, 244] on span "Print item name on label" at bounding box center [704, 239] width 108 height 14
click at [0, 0] on input "Print item name on label" at bounding box center [0, 0] width 0 height 0
click at [761, 286] on button "Select an option" at bounding box center [772, 288] width 284 height 27
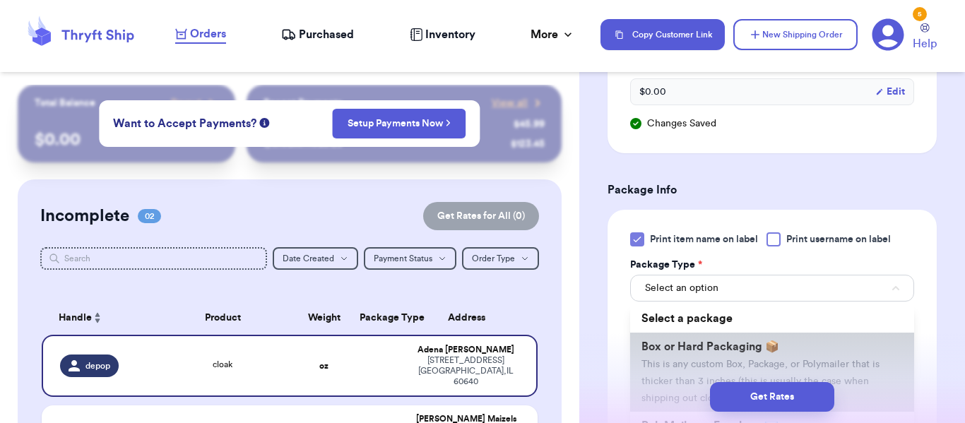
click at [766, 342] on span "Box or Hard Packaging 📦" at bounding box center [710, 346] width 138 height 11
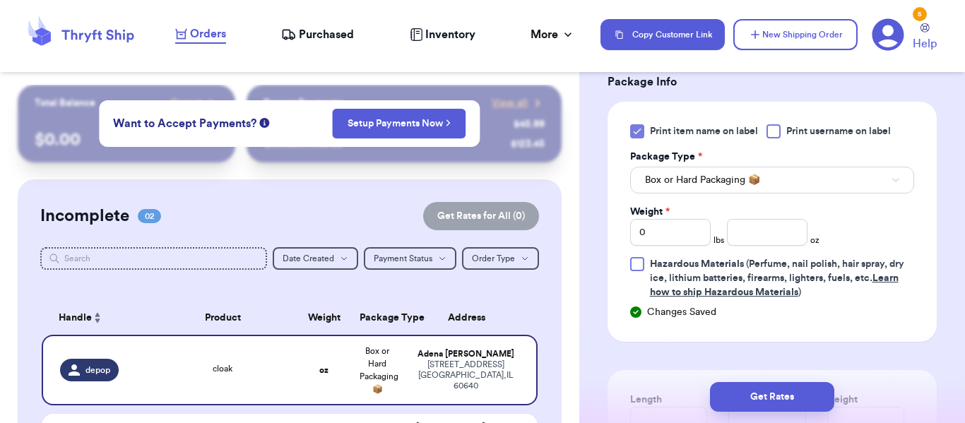
scroll to position [890, 0]
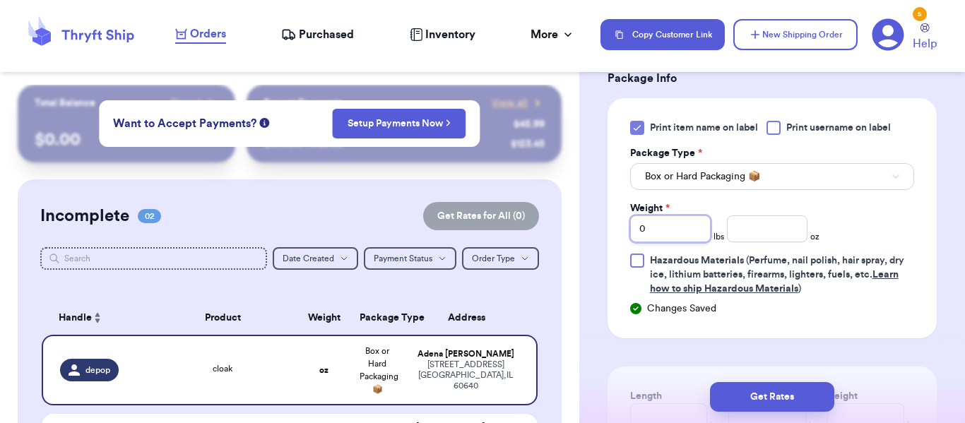
click at [692, 225] on input "0" at bounding box center [670, 228] width 81 height 27
click at [757, 217] on input "number" at bounding box center [767, 228] width 81 height 27
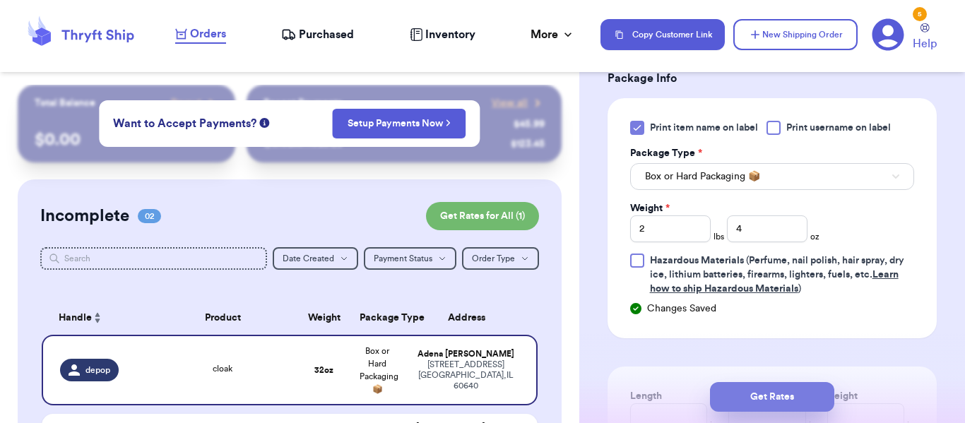
click at [775, 394] on button "Get Rates" at bounding box center [772, 397] width 124 height 30
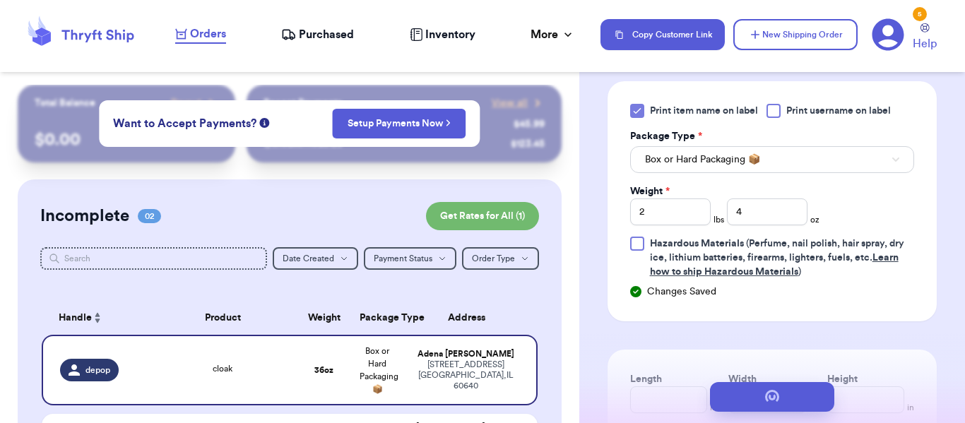
scroll to position [0, 0]
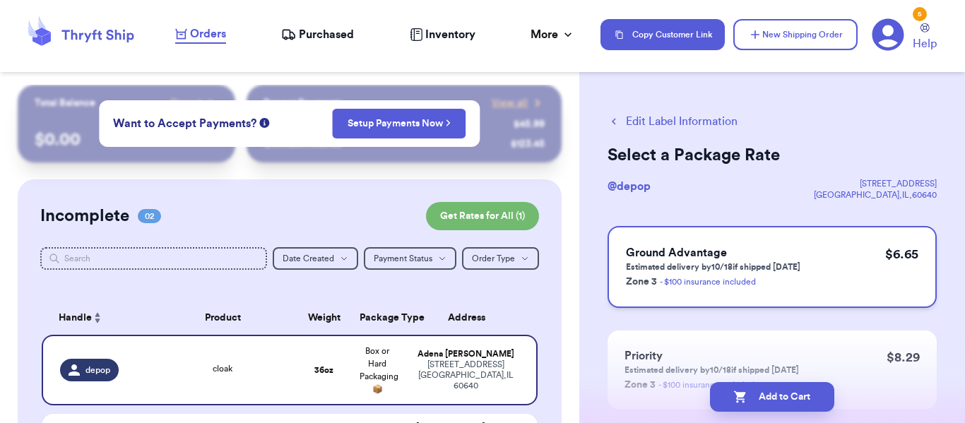
click at [776, 268] on p "Estimated delivery by 10/18 if shipped [DATE]" at bounding box center [713, 266] width 174 height 11
click at [752, 389] on button "Add to Cart" at bounding box center [772, 397] width 124 height 30
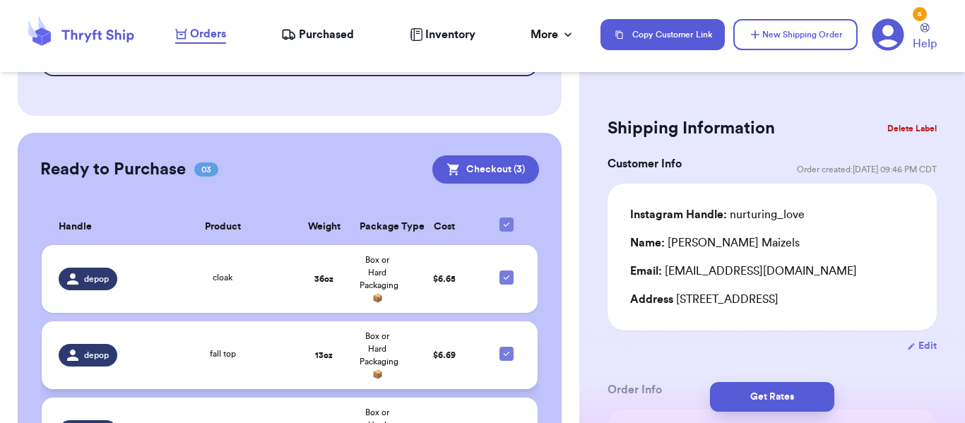
scroll to position [320, 0]
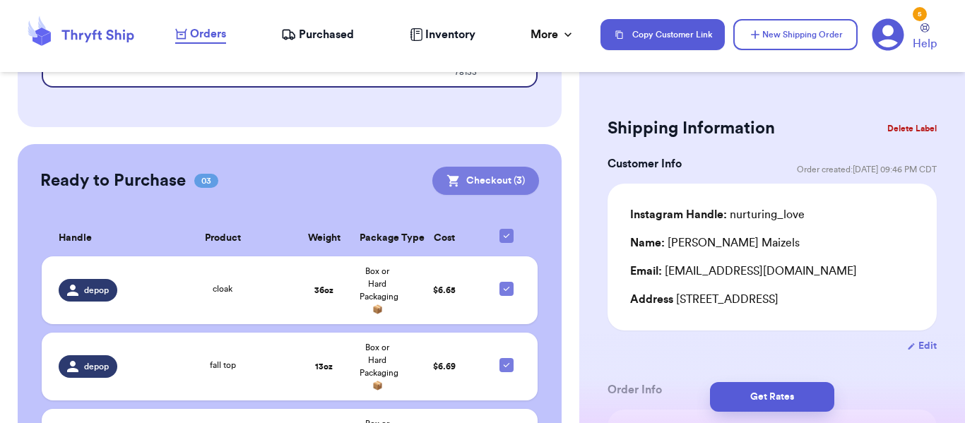
click at [494, 167] on button "Checkout ( 3 )" at bounding box center [485, 181] width 107 height 28
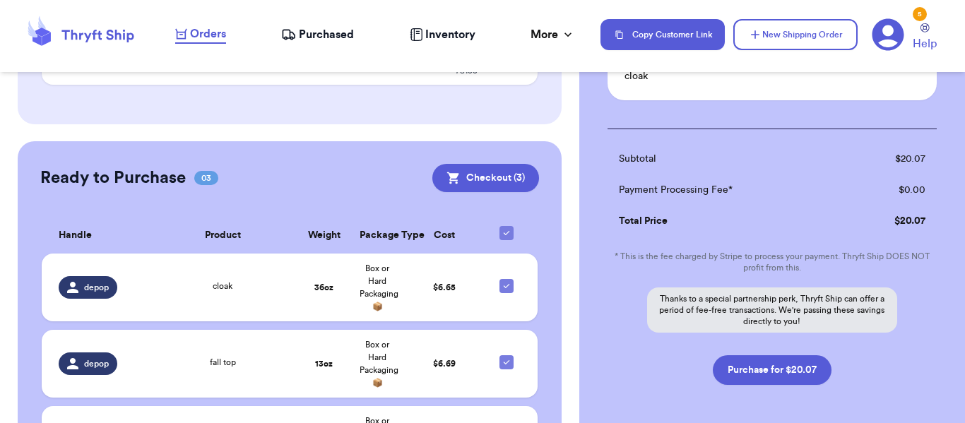
scroll to position [419, 0]
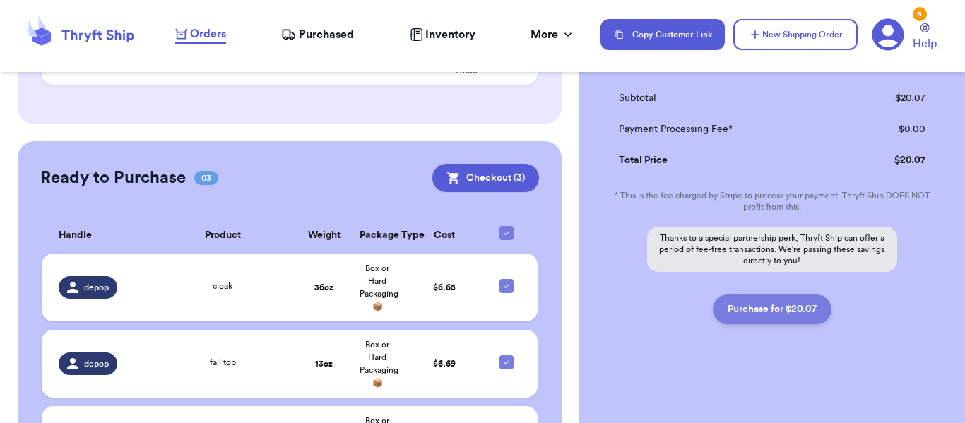
click at [773, 309] on button "Purchase for $20.07" at bounding box center [772, 309] width 119 height 30
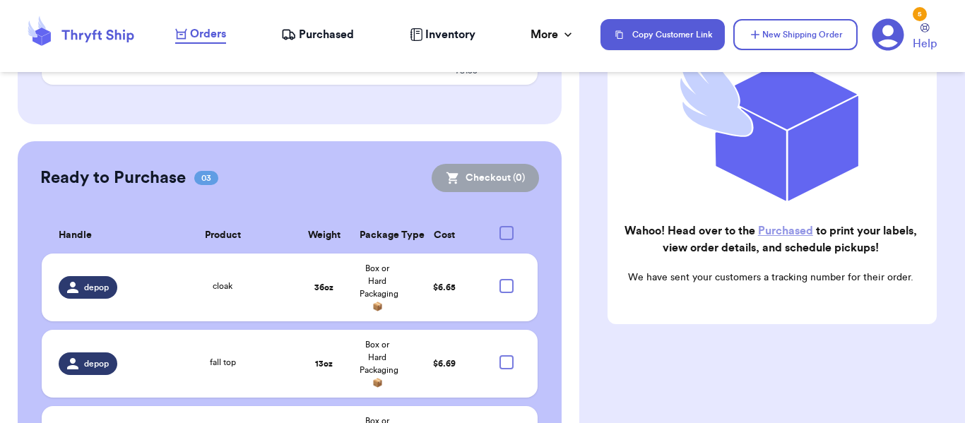
scroll to position [225, 0]
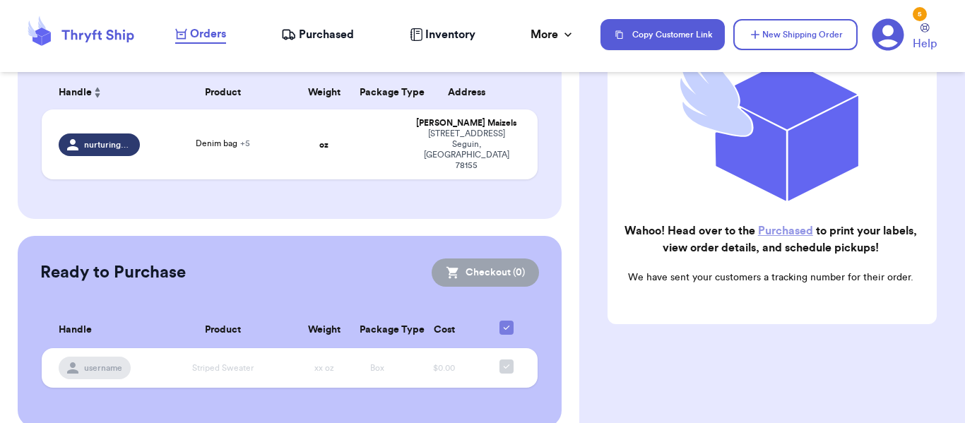
click at [324, 38] on span "Purchased" at bounding box center [326, 34] width 55 height 17
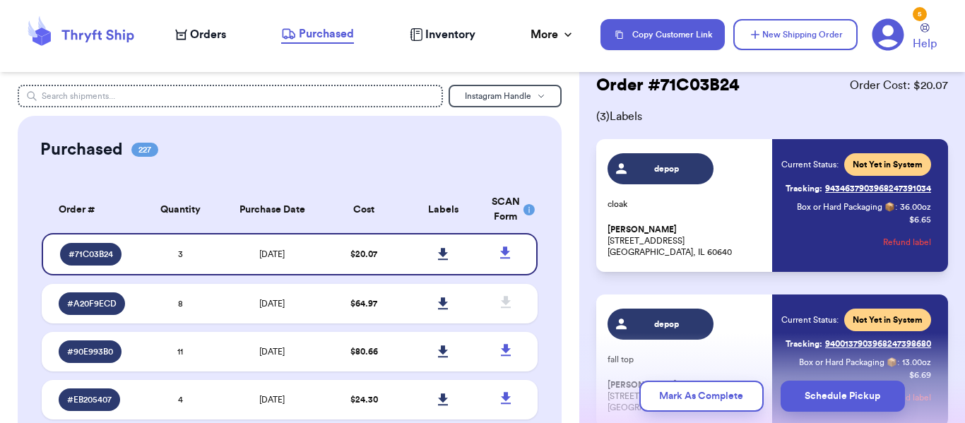
scroll to position [311, 0]
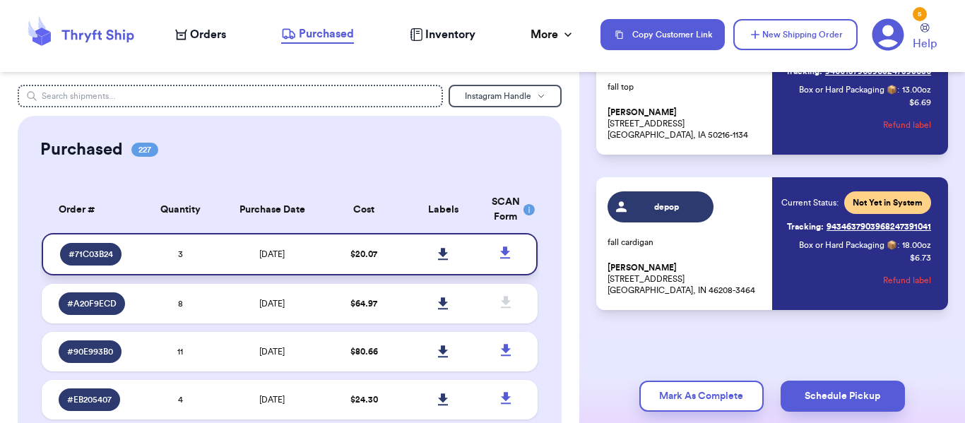
click at [451, 256] on link at bounding box center [443, 254] width 31 height 31
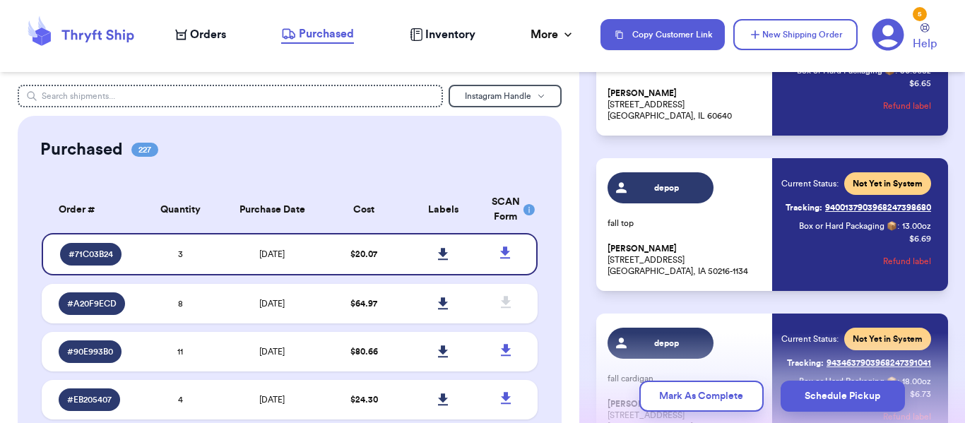
scroll to position [177, 0]
